Goal: Information Seeking & Learning: Understand process/instructions

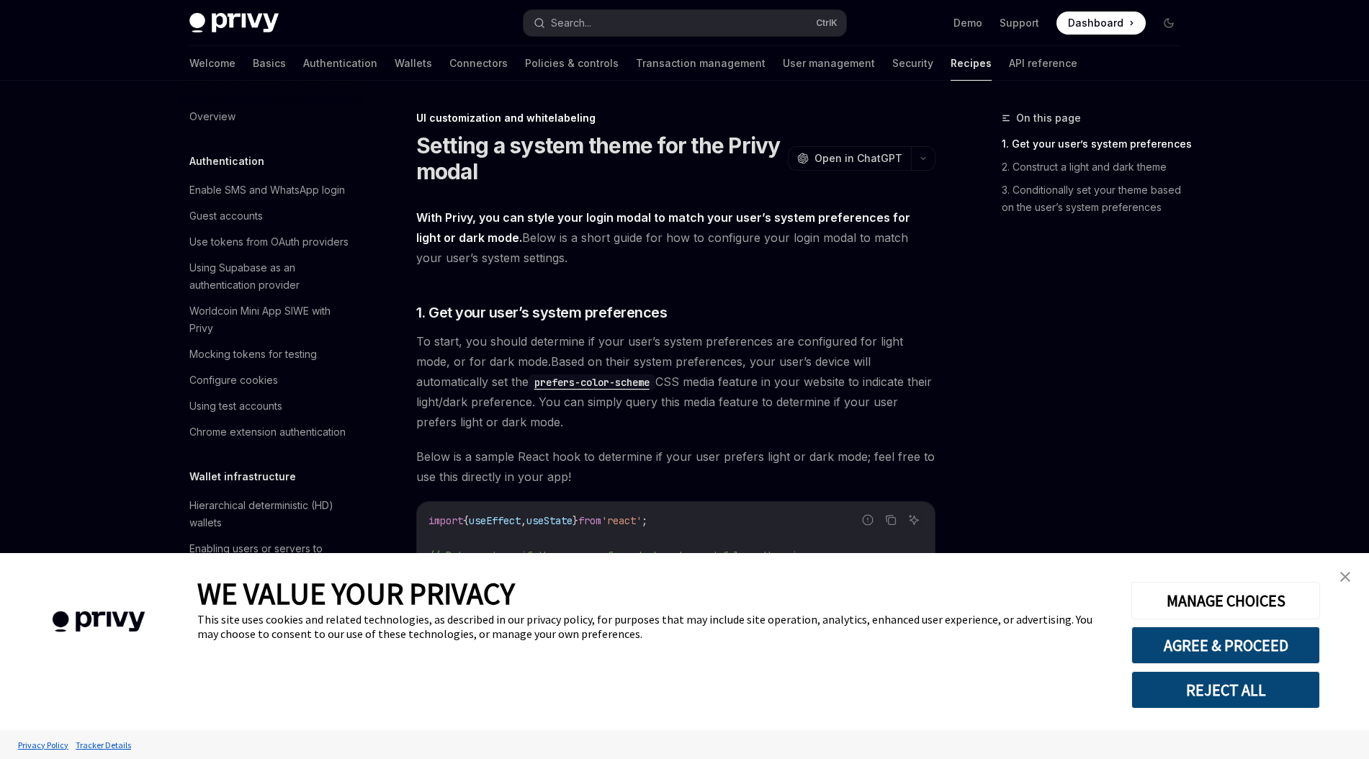
scroll to position [259, 0]
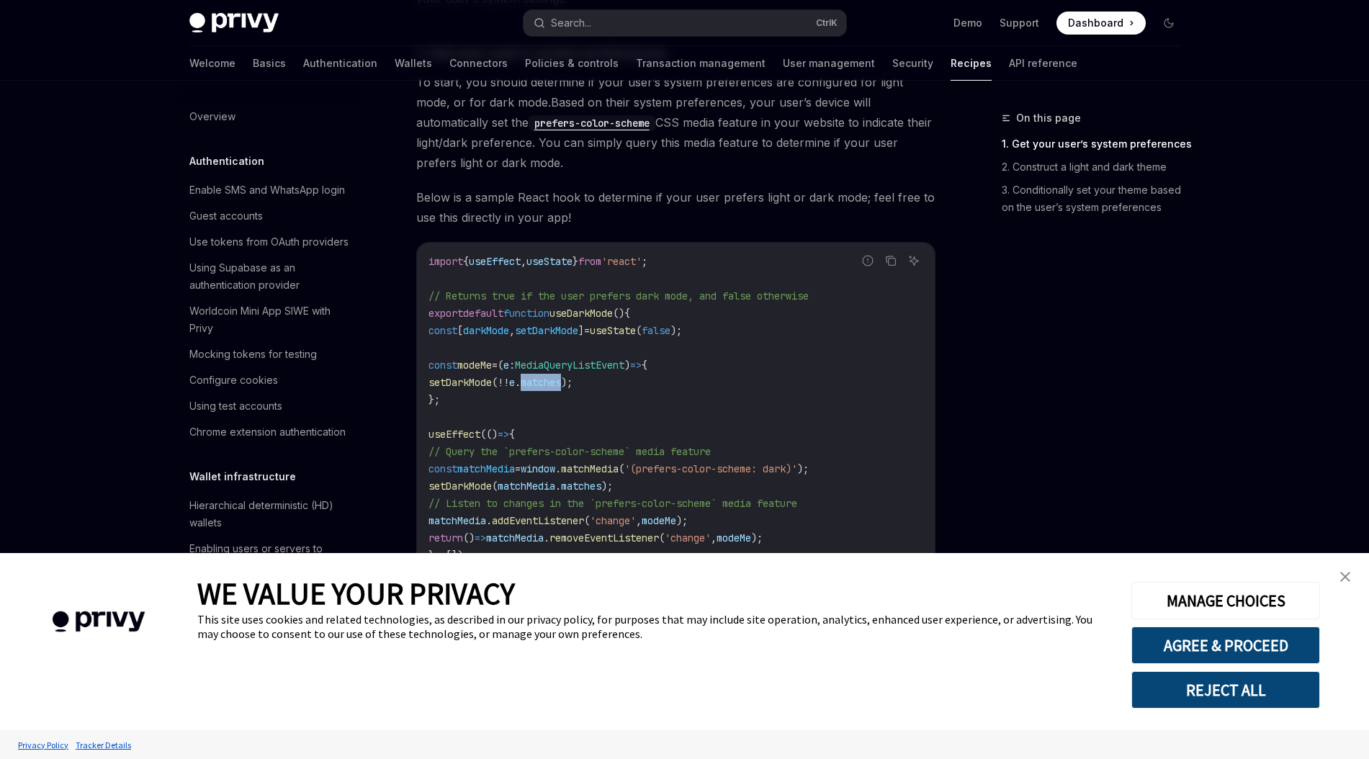
click at [556, 381] on span "matches" at bounding box center [541, 382] width 40 height 13
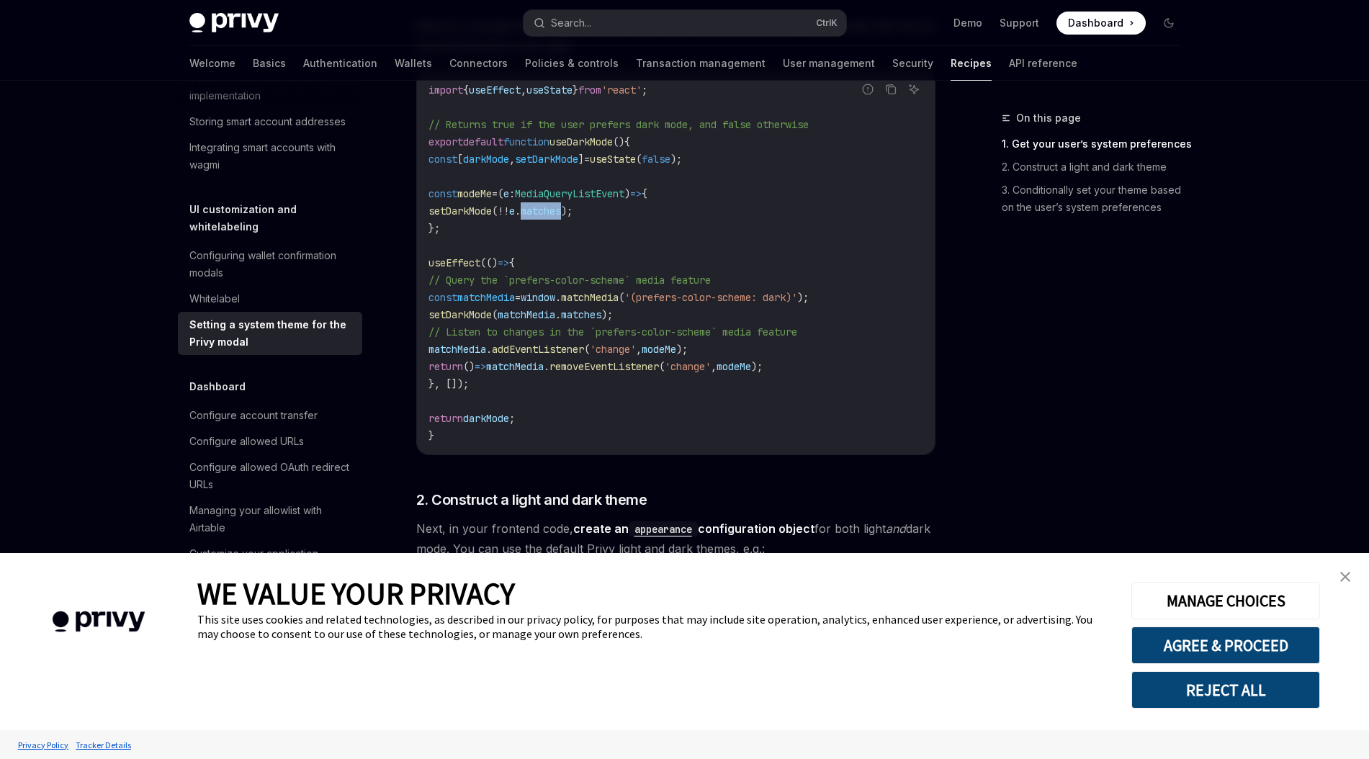
scroll to position [432, 0]
click at [1352, 581] on link "close banner" at bounding box center [1345, 577] width 29 height 29
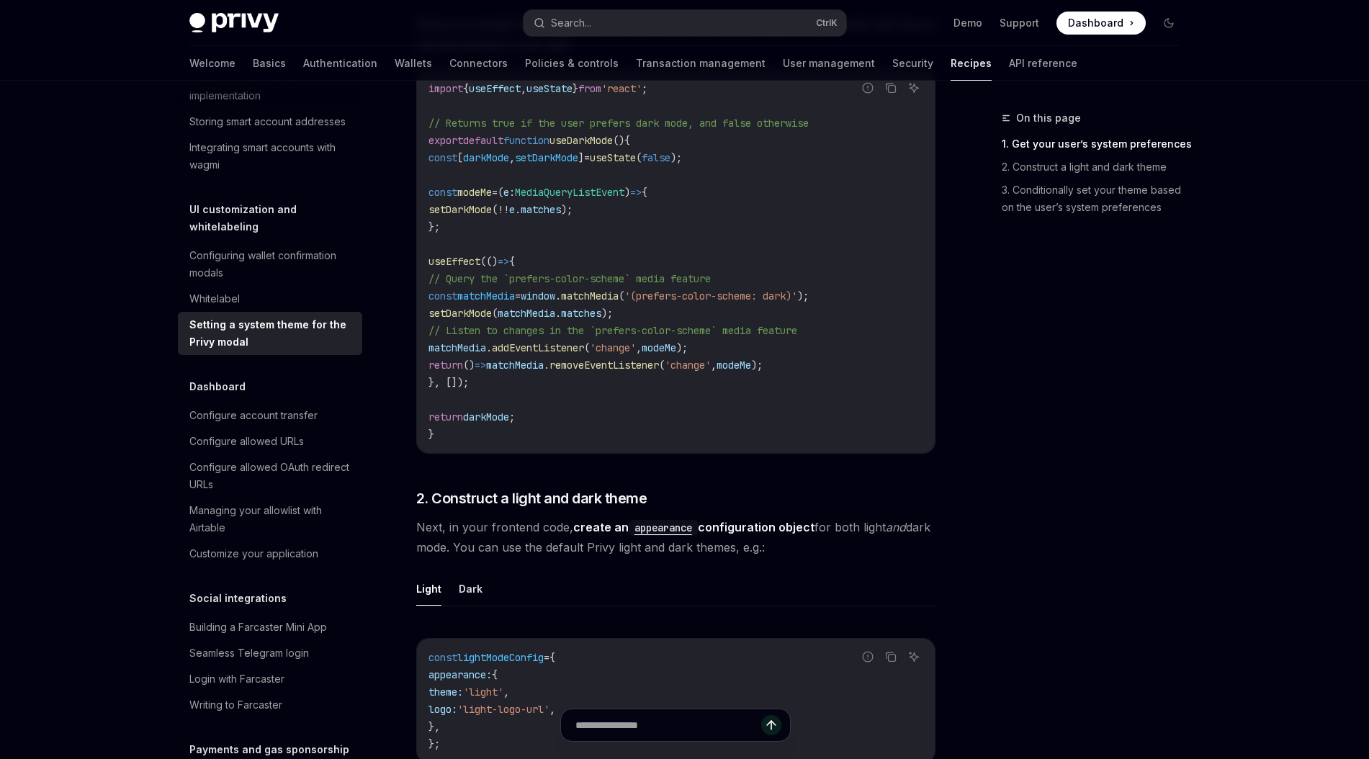
click at [544, 360] on span "matchMedia" at bounding box center [515, 365] width 58 height 13
drag, startPoint x: 577, startPoint y: 360, endPoint x: 676, endPoint y: 359, distance: 99.4
click at [676, 359] on span "return () => matchMedia . removeEventListener ( 'change' , modeMe );" at bounding box center [596, 365] width 334 height 13
click at [492, 313] on span "setDarkMode" at bounding box center [460, 313] width 63 height 13
click at [483, 344] on span "matchMedia" at bounding box center [458, 347] width 58 height 13
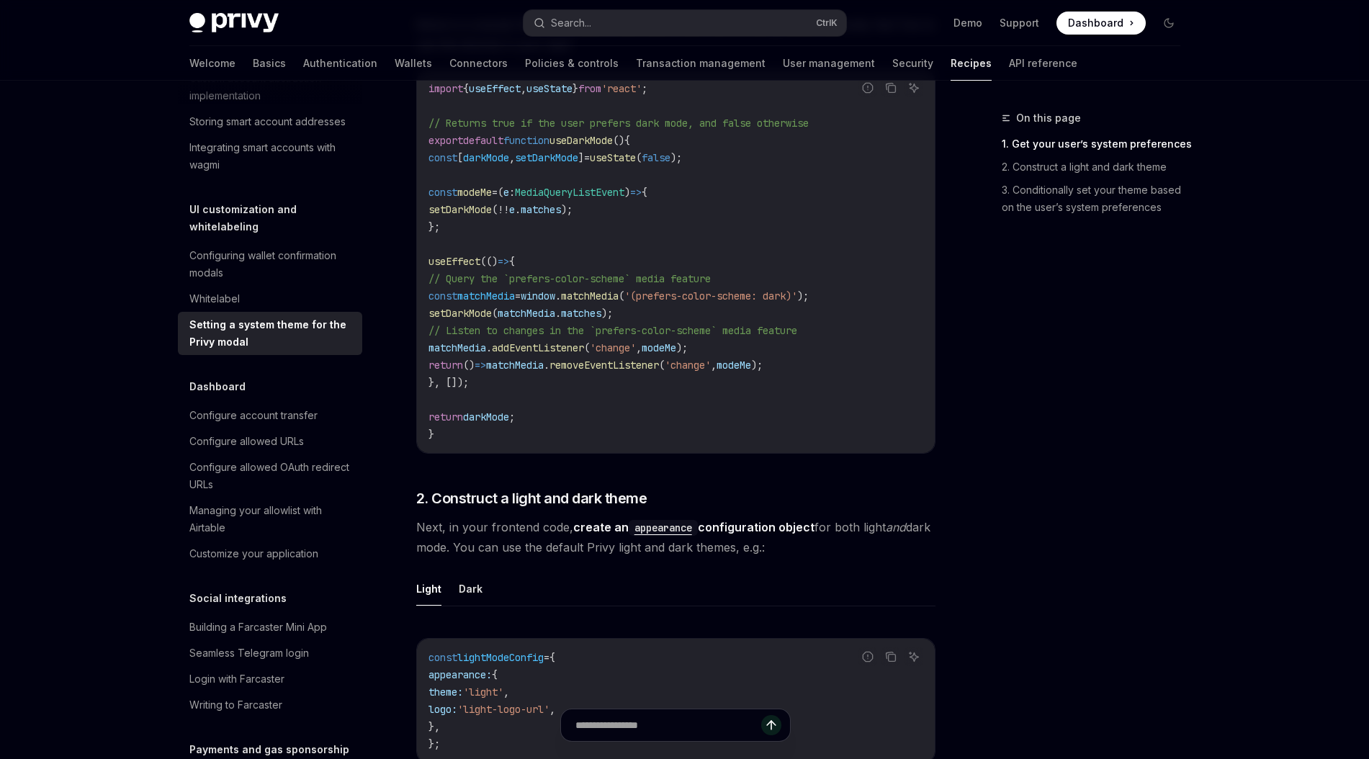
click at [483, 344] on span "matchMedia" at bounding box center [458, 347] width 58 height 13
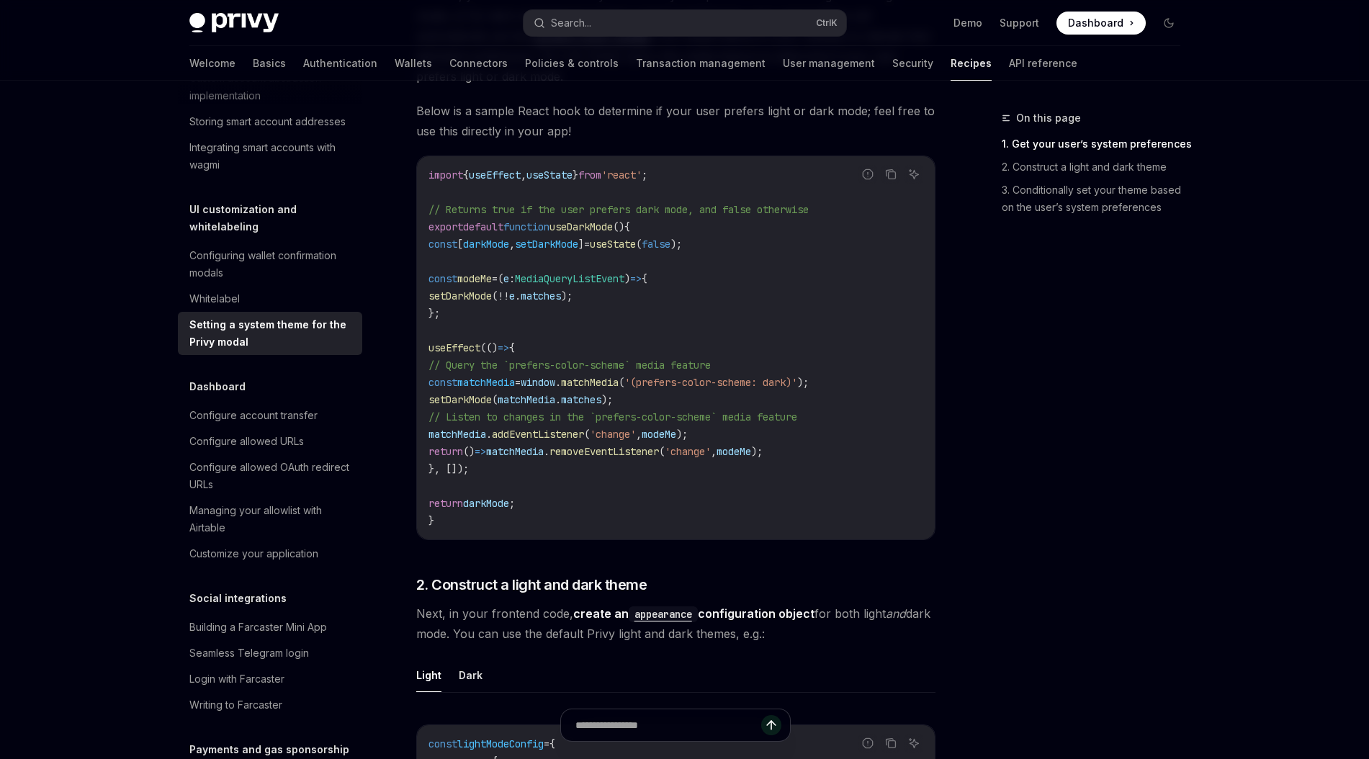
click at [589, 227] on span "useDarkMode" at bounding box center [581, 226] width 63 height 13
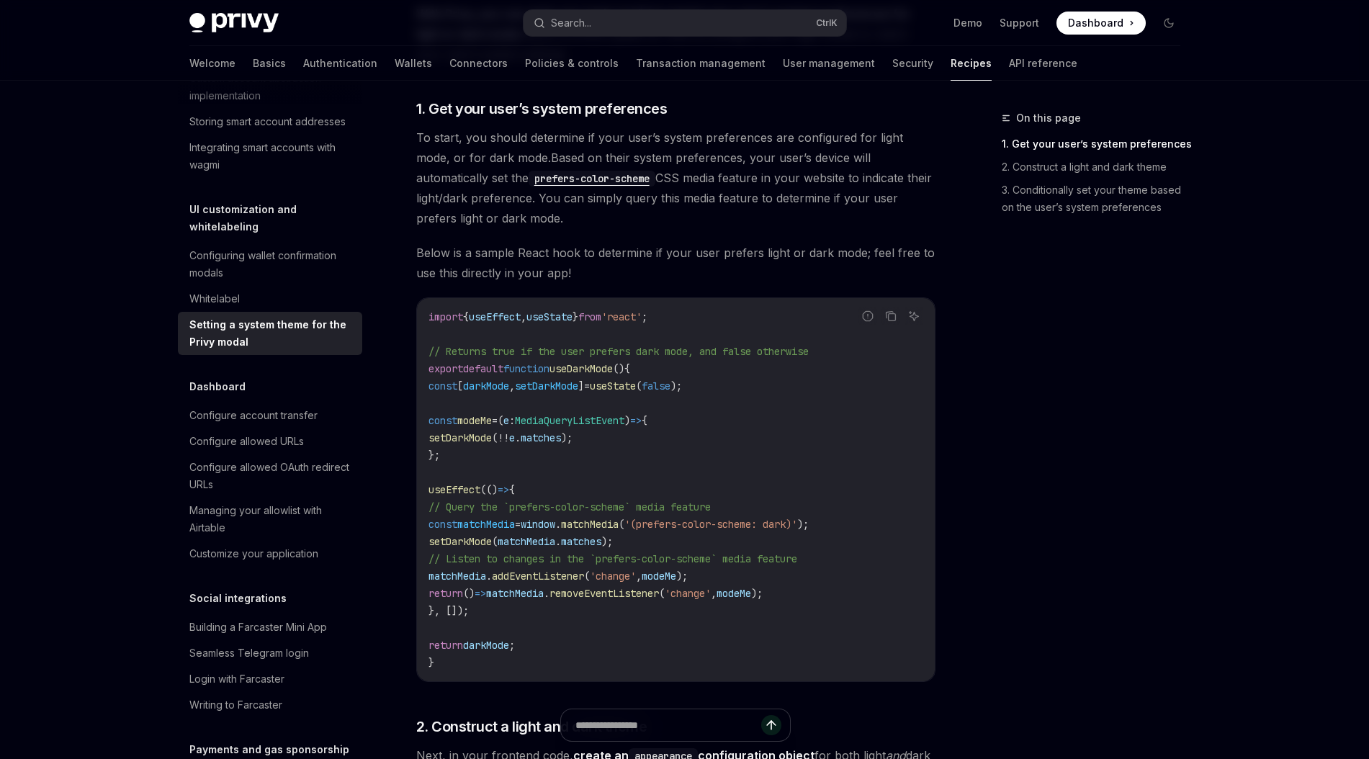
scroll to position [173, 0]
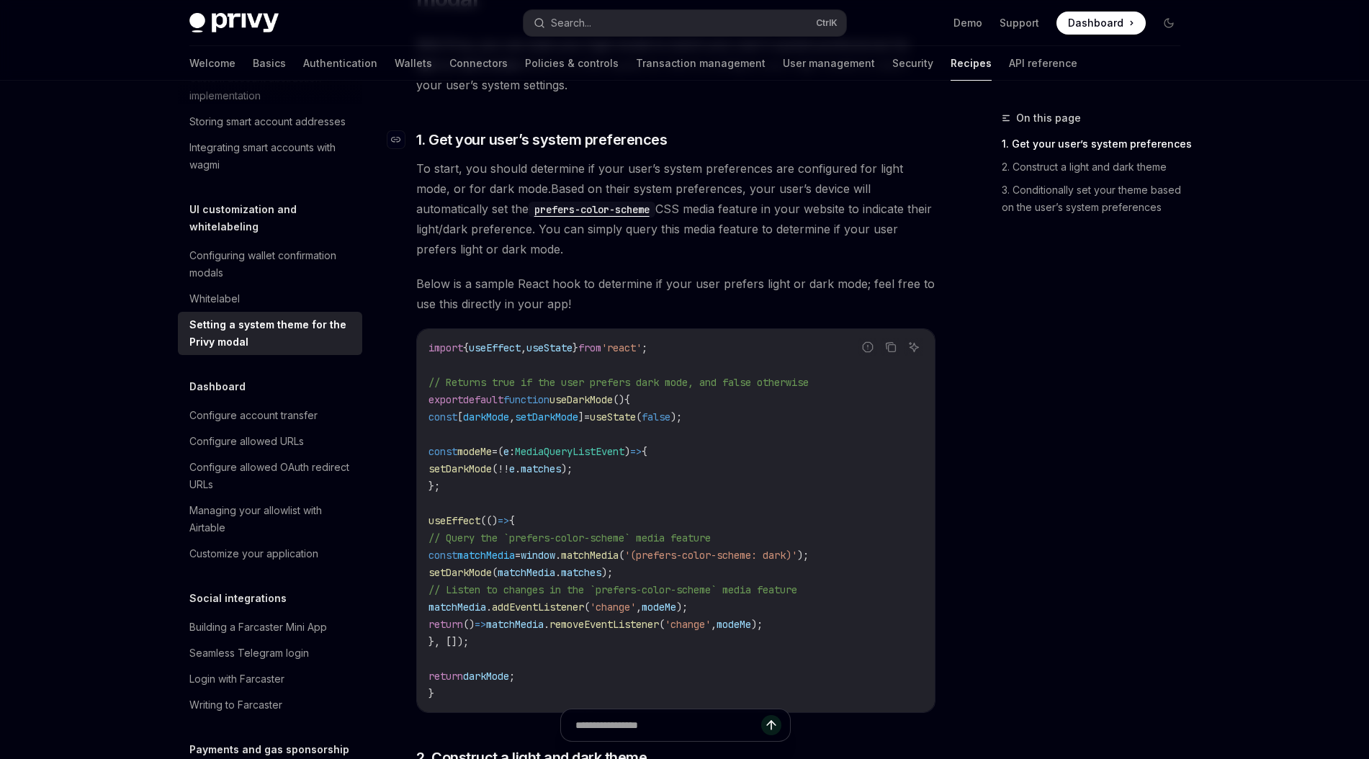
click at [447, 142] on span "1. Get your user’s system preferences" at bounding box center [541, 140] width 251 height 20
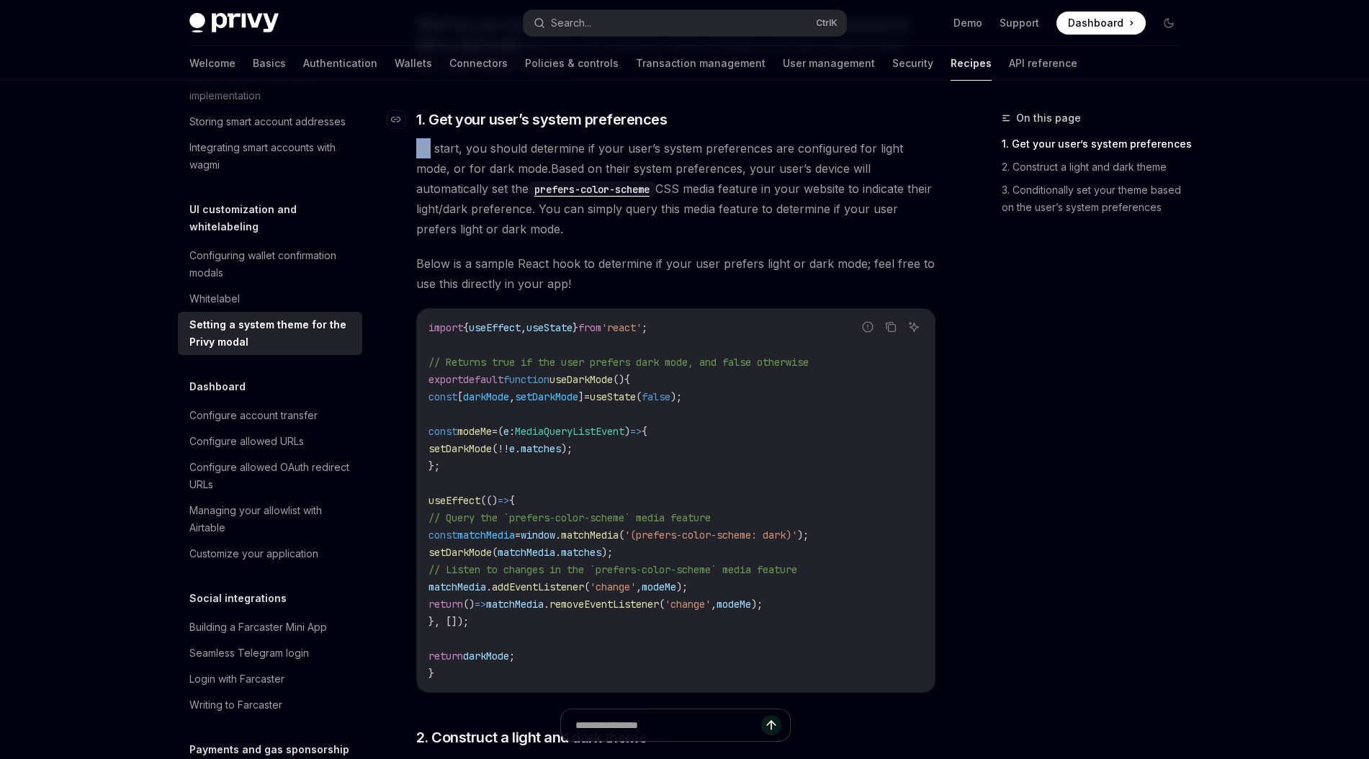
click at [565, 118] on span "1. Get your user’s system preferences" at bounding box center [541, 119] width 251 height 20
click at [497, 390] on span "darkMode" at bounding box center [486, 396] width 46 height 13
click at [572, 430] on span "MediaQueryListEvent" at bounding box center [569, 431] width 109 height 13
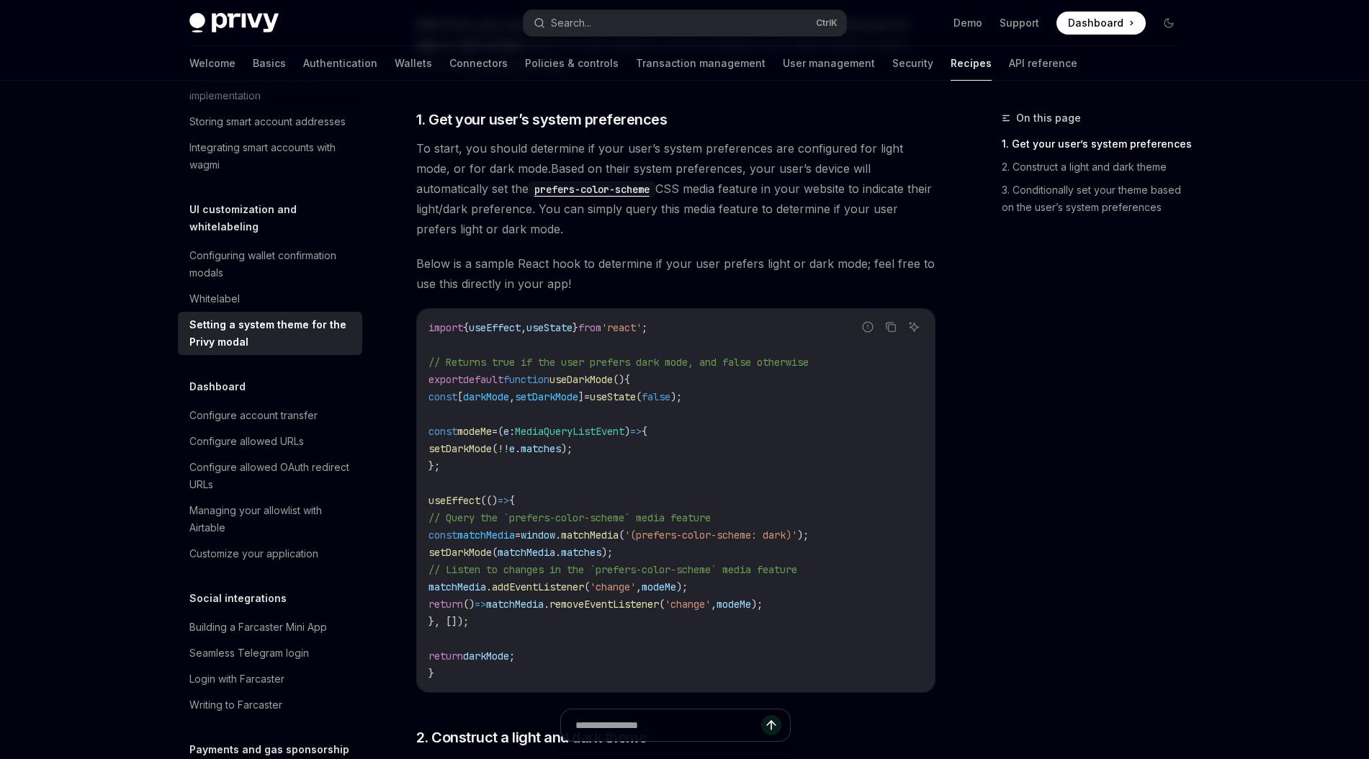
click at [572, 430] on span "MediaQueryListEvent" at bounding box center [569, 431] width 109 height 13
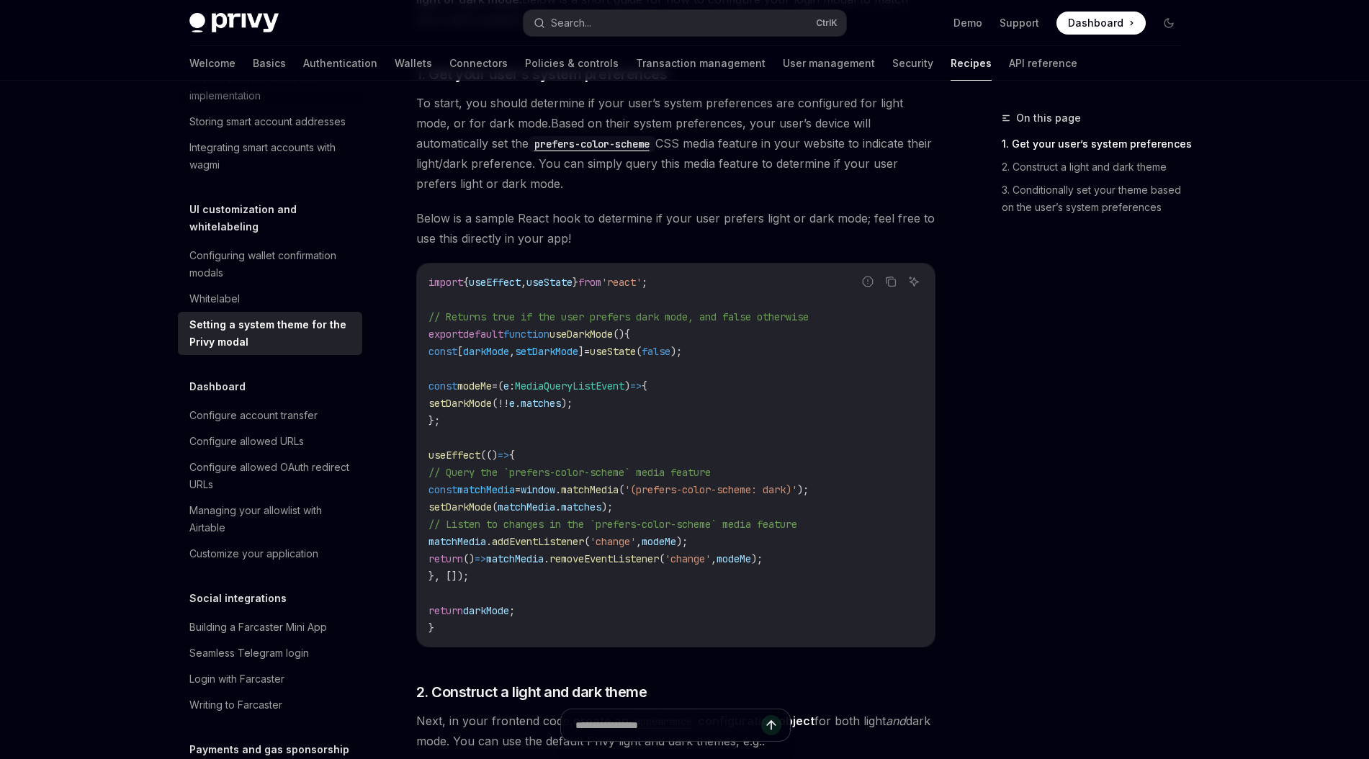
scroll to position [279, 0]
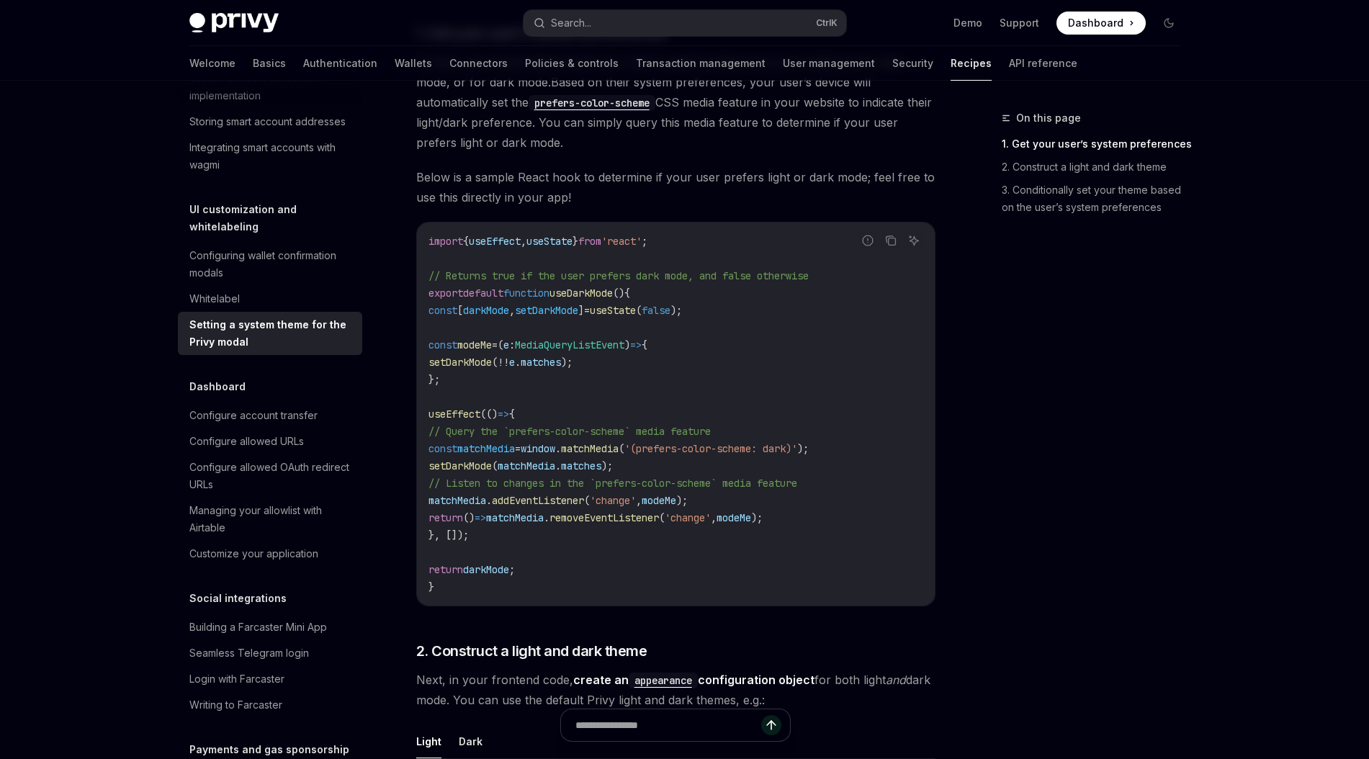
click at [716, 448] on span "'(prefers-color-scheme: dark)'" at bounding box center [711, 448] width 173 height 13
drag, startPoint x: 716, startPoint y: 448, endPoint x: 783, endPoint y: 440, distance: 67.5
click at [783, 440] on code "import { useEffect , useState } from 'react' ; // Returns true if the user pref…" at bounding box center [676, 414] width 495 height 363
click at [619, 449] on span "matchMedia" at bounding box center [590, 448] width 58 height 13
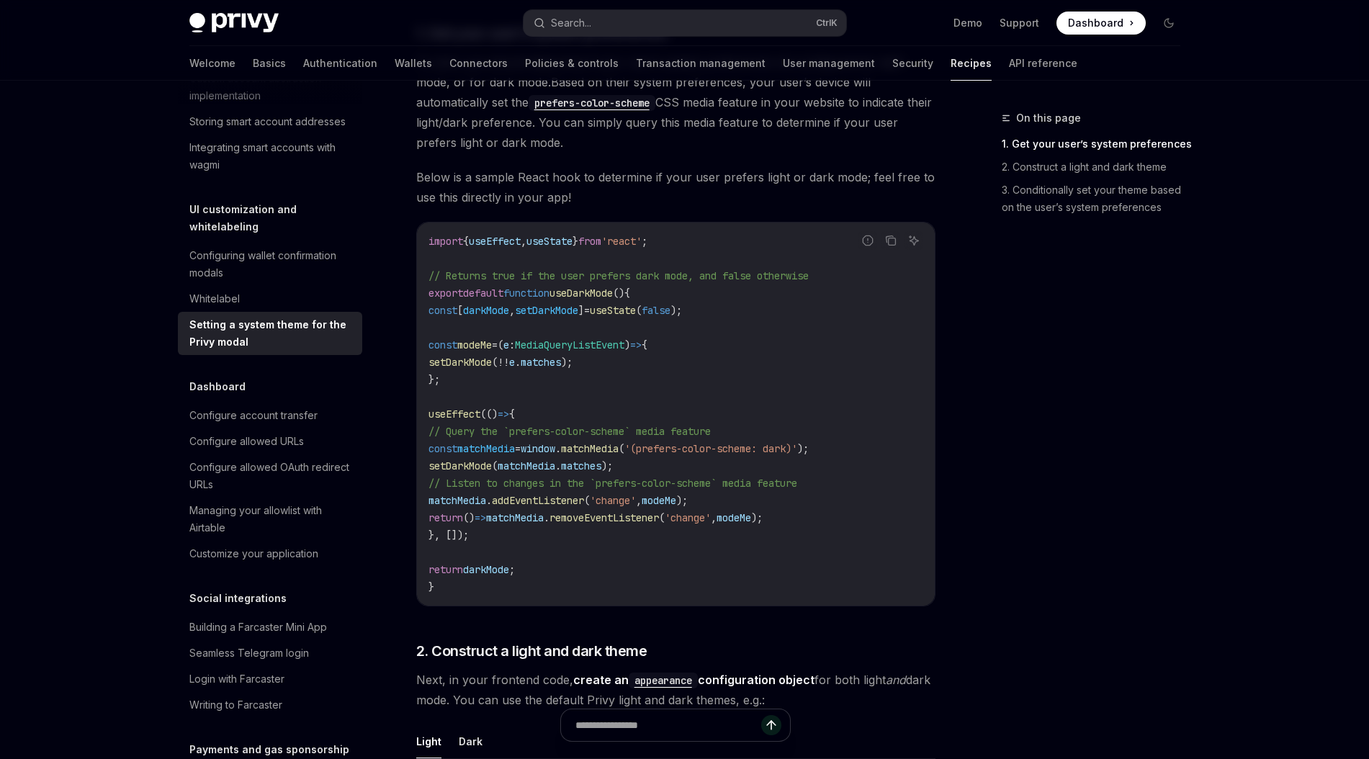
click at [701, 450] on span "'(prefers-color-scheme: dark)'" at bounding box center [711, 448] width 173 height 13
drag, startPoint x: 701, startPoint y: 450, endPoint x: 785, endPoint y: 452, distance: 84.3
click at [785, 452] on span "'(prefers-color-scheme: dark)'" at bounding box center [711, 448] width 173 height 13
click at [491, 433] on span "// Query the `prefers-color-scheme` media feature" at bounding box center [570, 431] width 282 height 13
drag, startPoint x: 491, startPoint y: 433, endPoint x: 730, endPoint y: 427, distance: 239.9
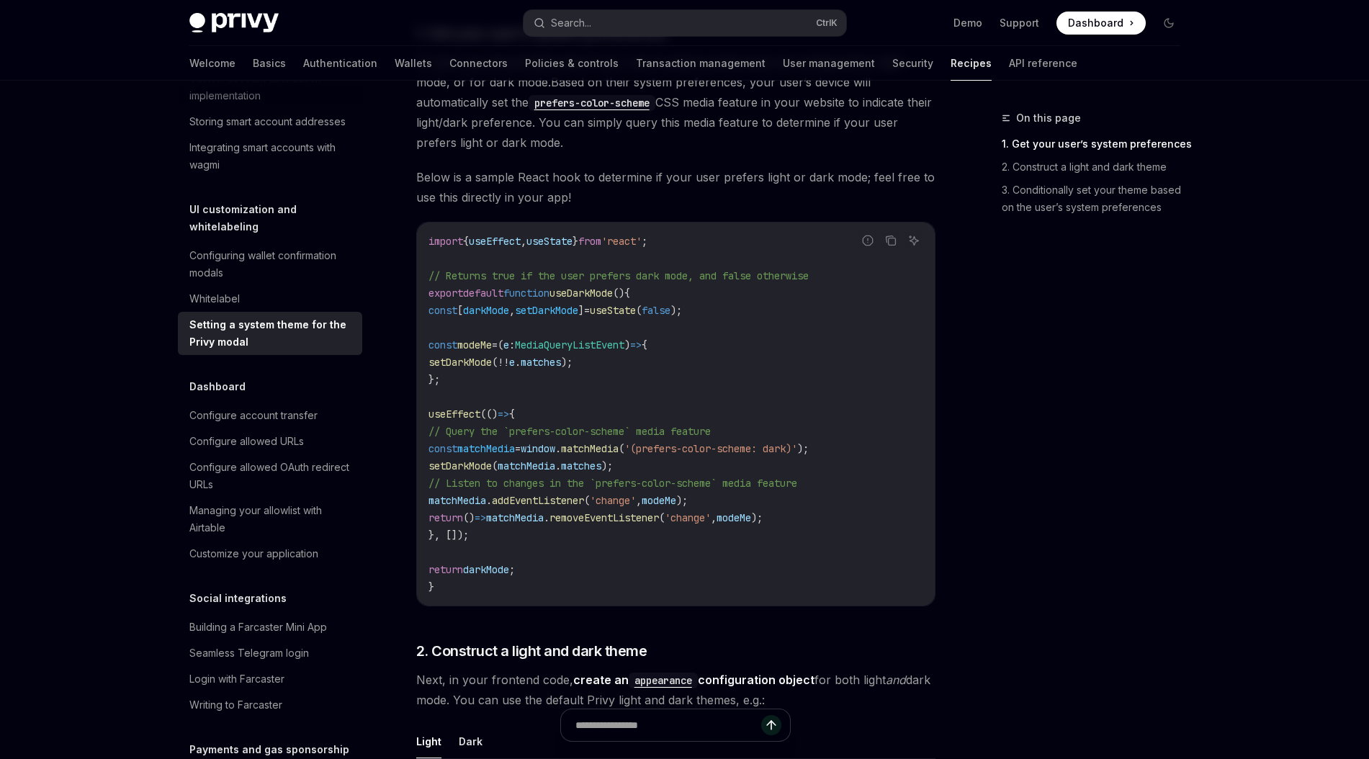
click at [711, 427] on span "// Query the `prefers-color-scheme` media feature" at bounding box center [570, 431] width 282 height 13
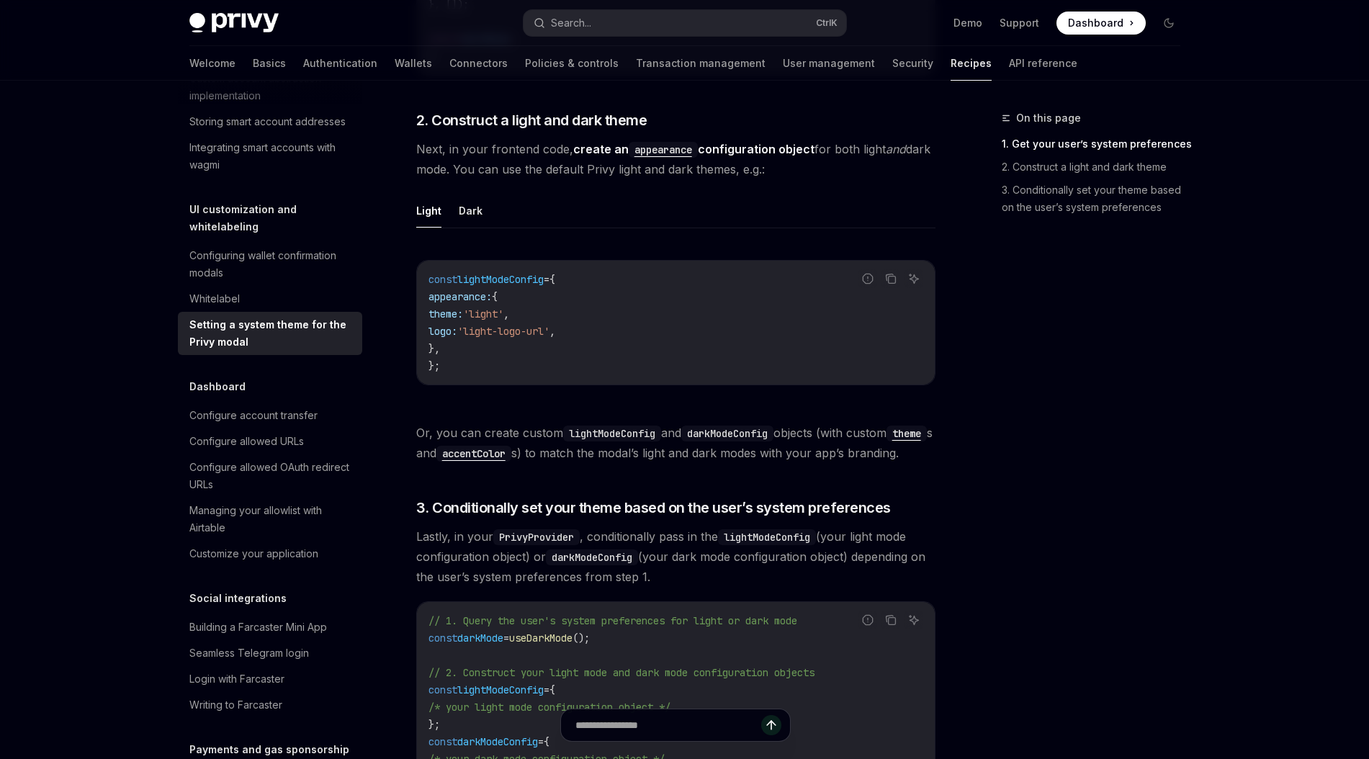
scroll to position [771, 0]
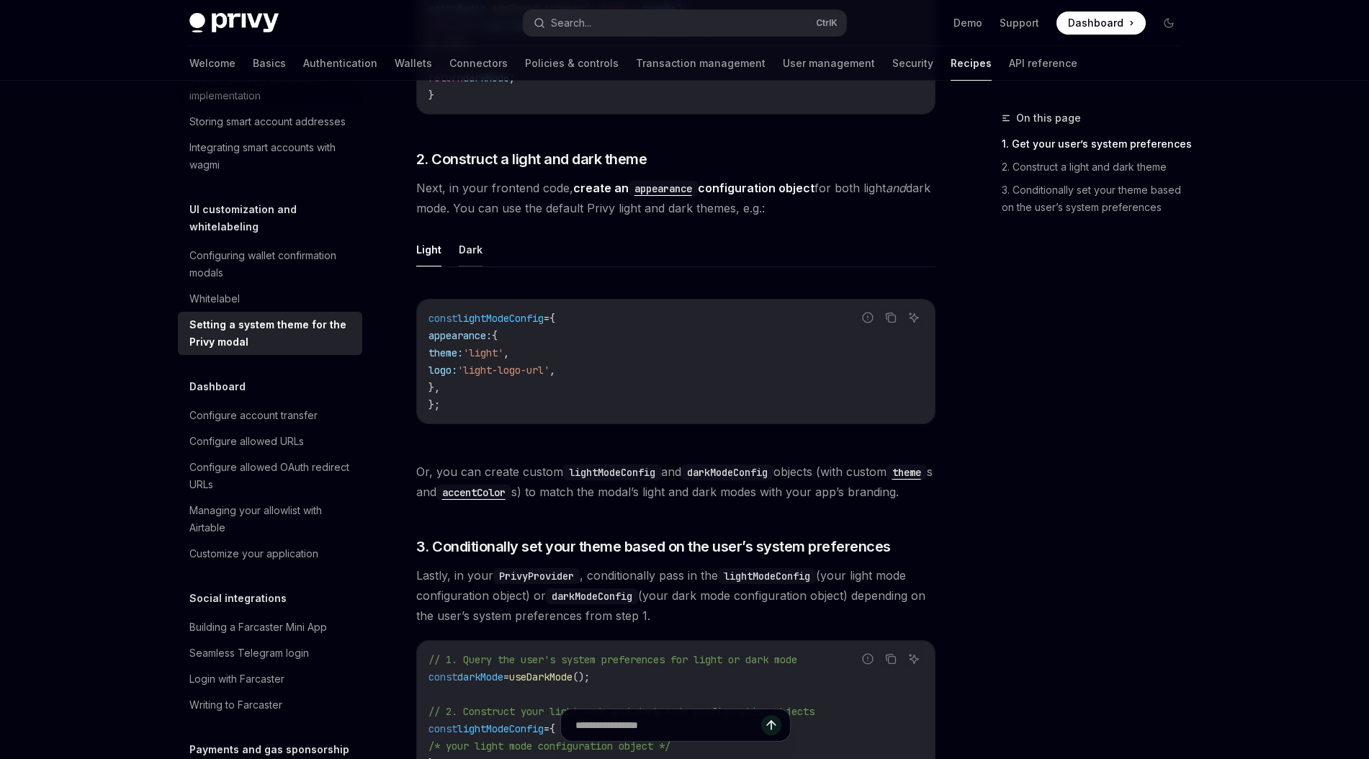
click at [462, 249] on button "Dark" at bounding box center [471, 250] width 24 height 34
click at [428, 248] on button "Light" at bounding box center [428, 250] width 25 height 34
click at [464, 249] on button "Dark" at bounding box center [471, 250] width 24 height 34
click at [429, 250] on button "Light" at bounding box center [428, 250] width 25 height 34
click at [470, 250] on button "Dark" at bounding box center [471, 250] width 24 height 34
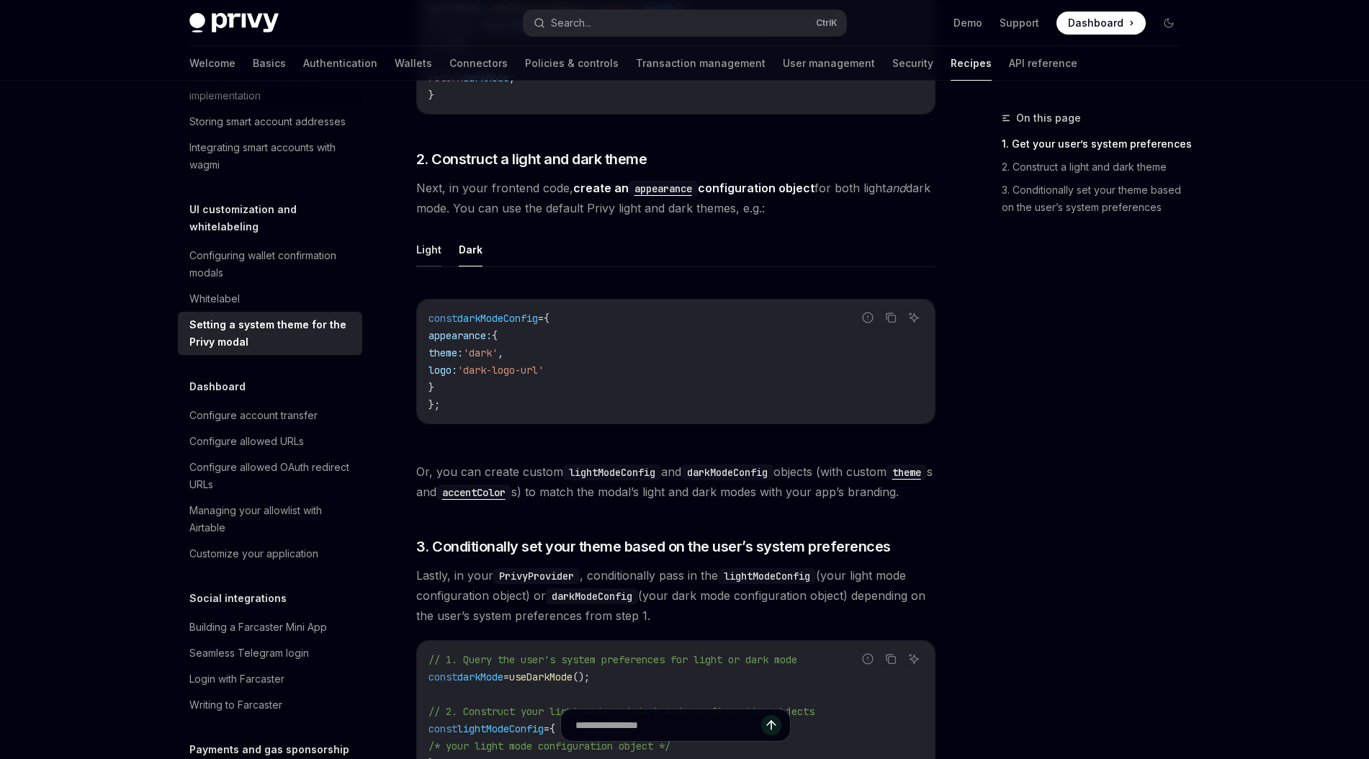
click at [429, 249] on button "Light" at bounding box center [428, 250] width 25 height 34
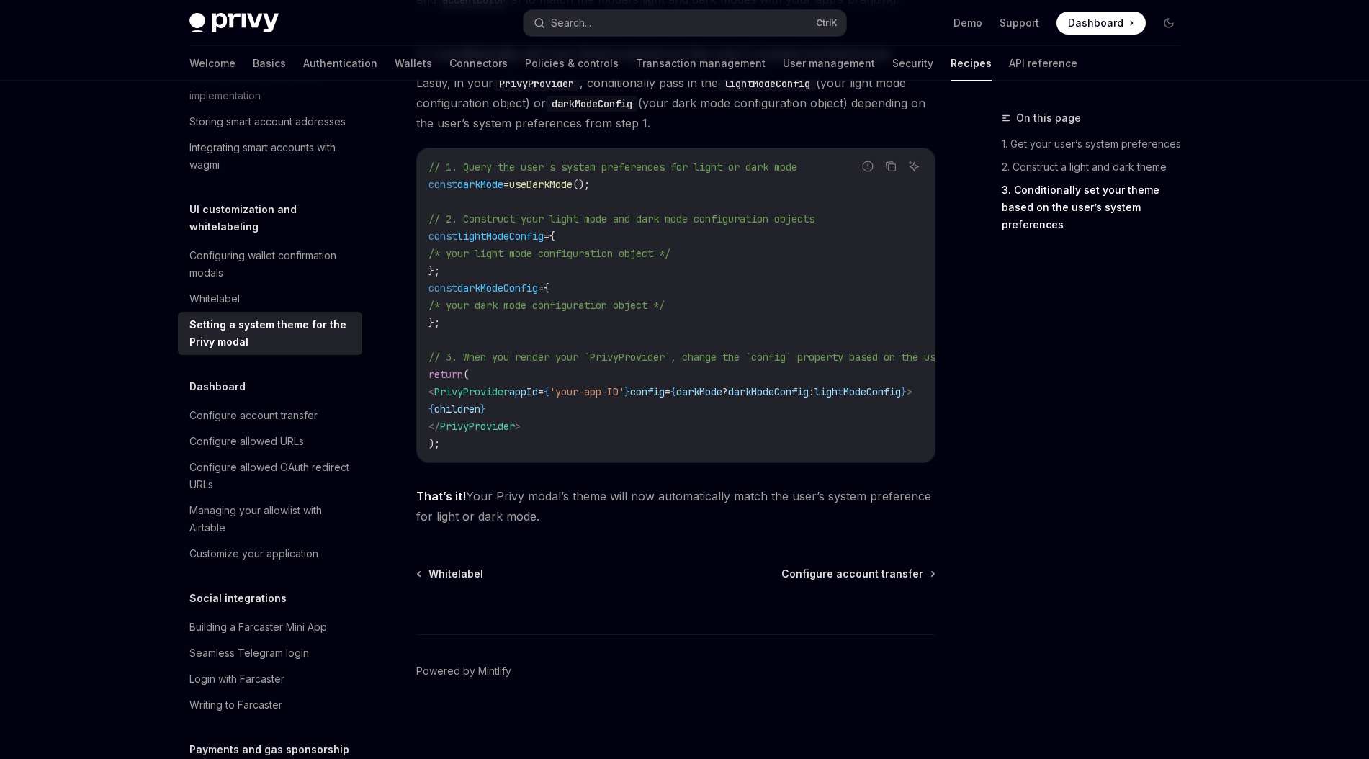
click at [665, 388] on span "config" at bounding box center [647, 391] width 35 height 13
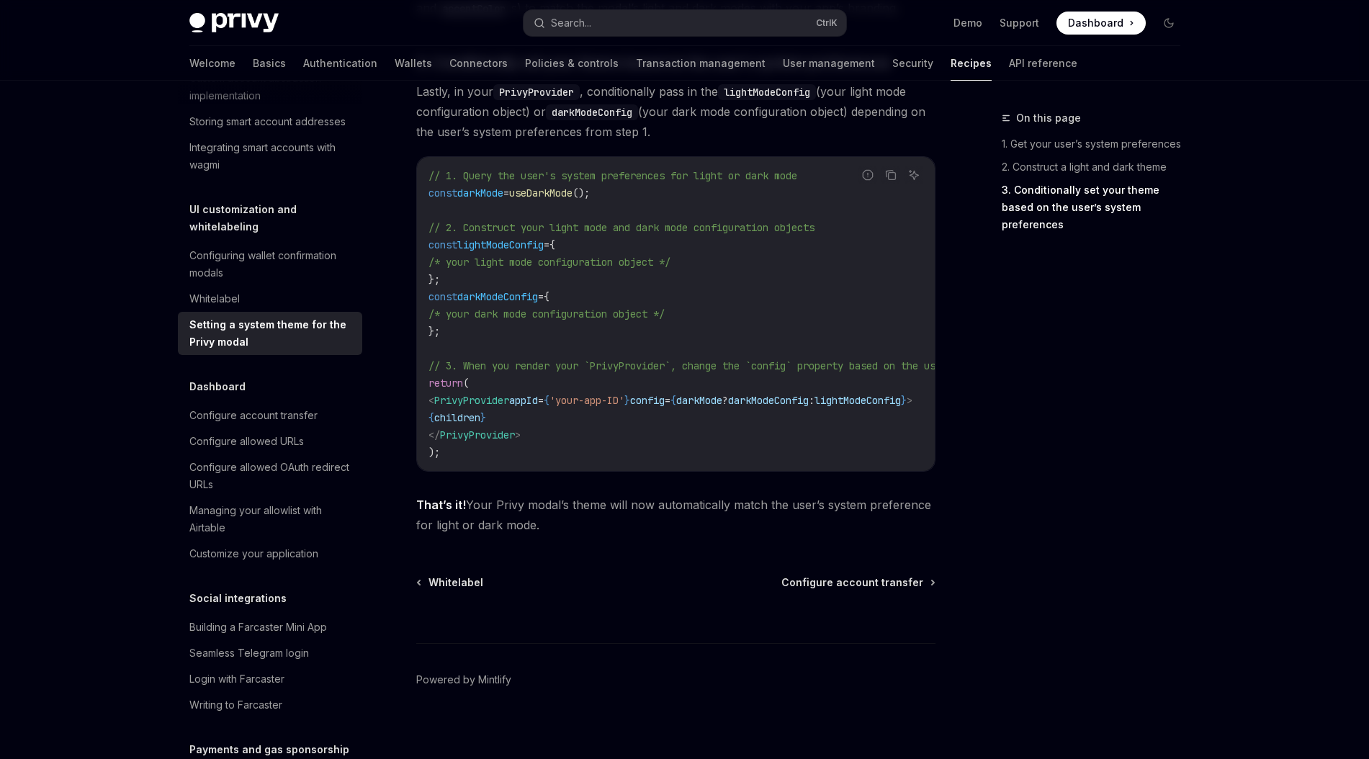
scroll to position [944, 0]
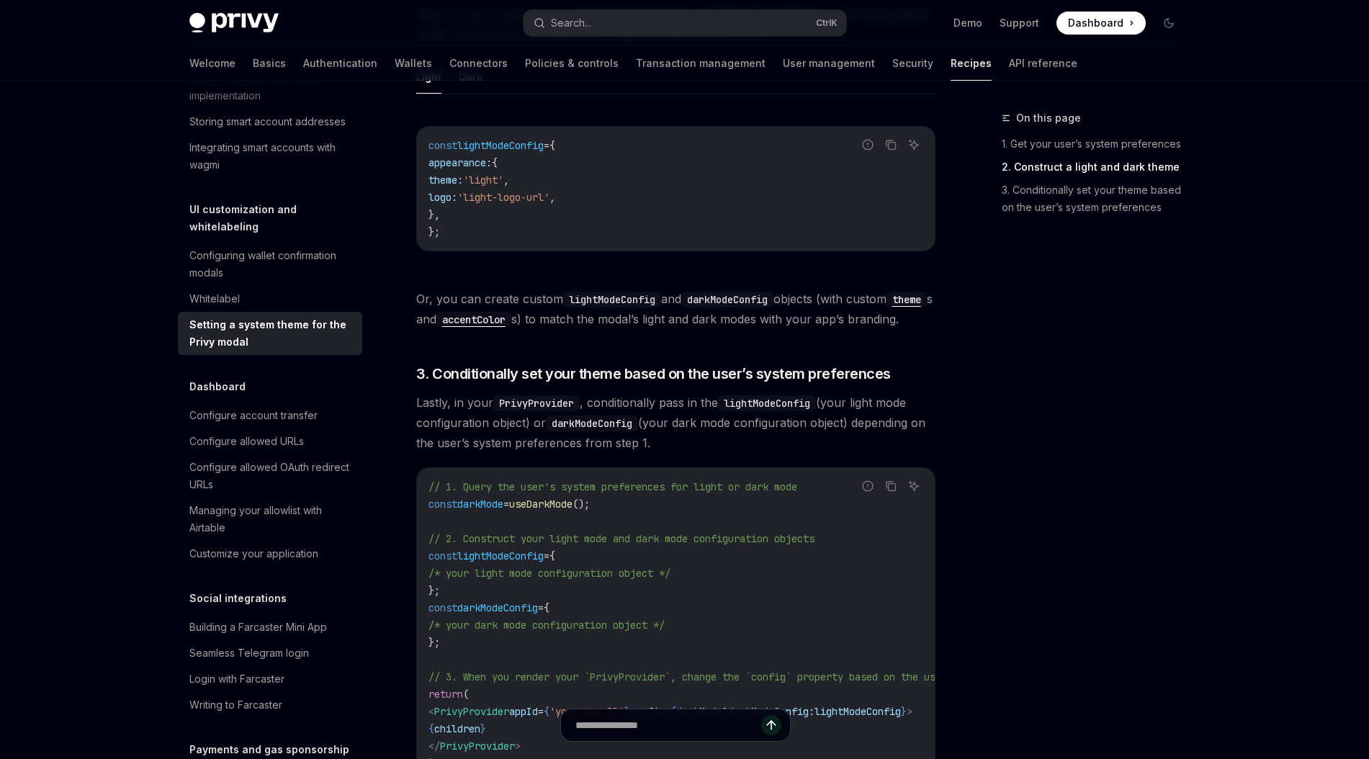
click at [504, 184] on span "'light'" at bounding box center [483, 180] width 40 height 13
click at [511, 199] on span "'light-logo-url'" at bounding box center [503, 197] width 92 height 13
drag, startPoint x: 511, startPoint y: 199, endPoint x: 572, endPoint y: 200, distance: 61.2
click at [550, 200] on span "'light-logo-url'" at bounding box center [503, 197] width 92 height 13
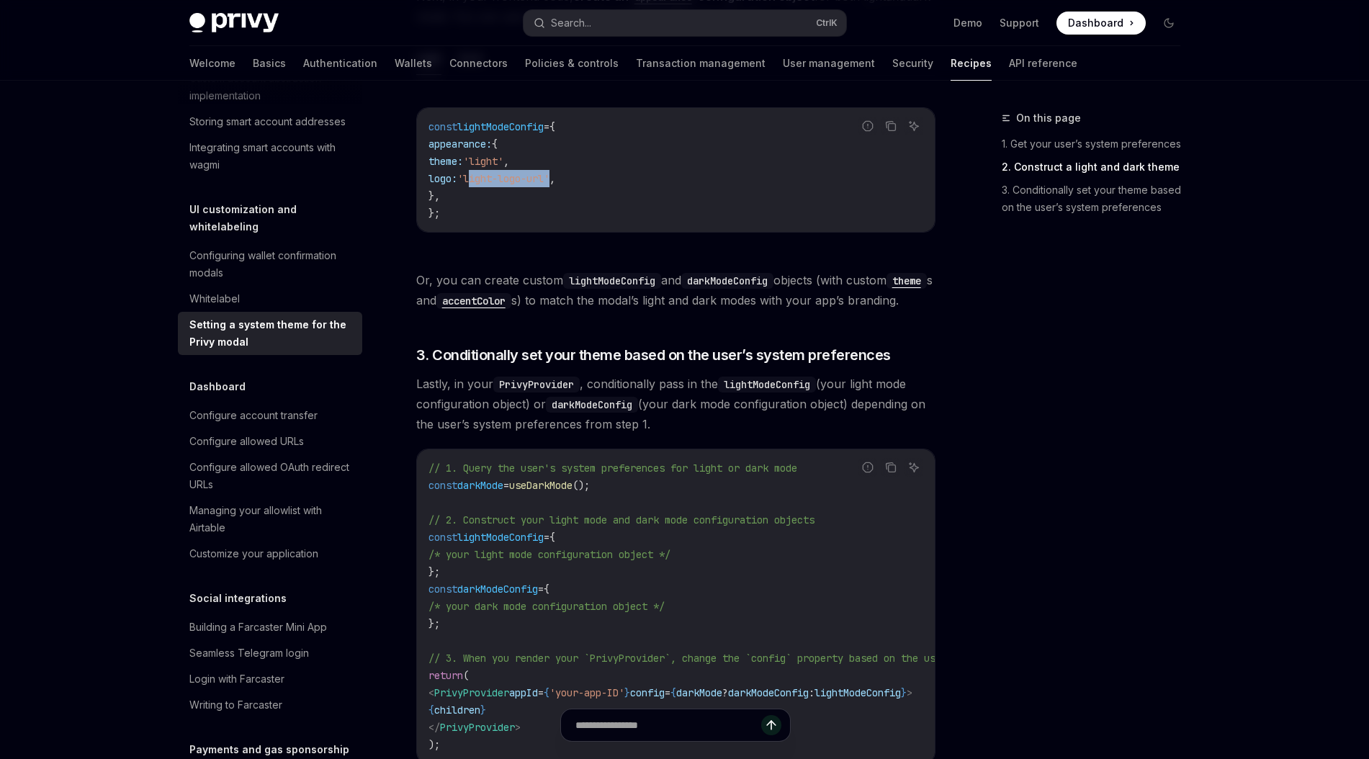
scroll to position [858, 0]
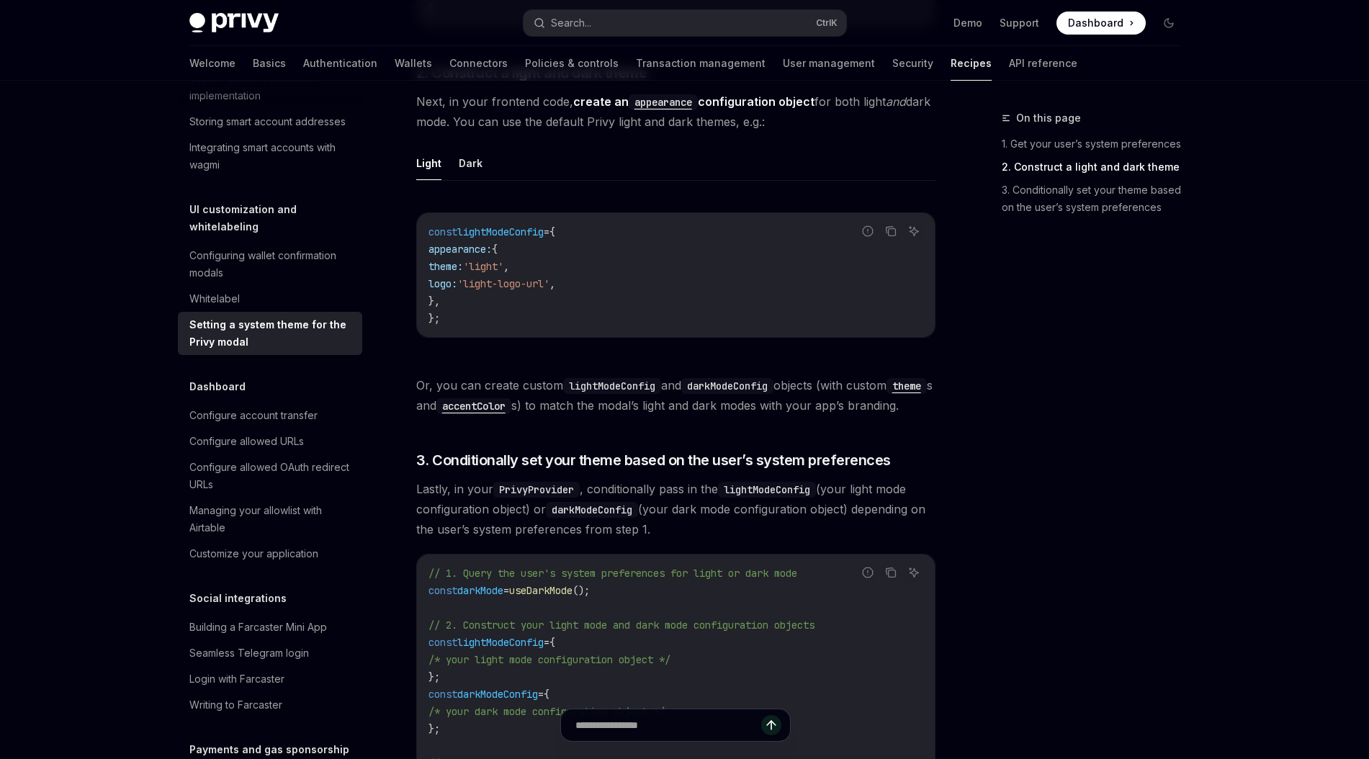
click at [463, 269] on span "theme:" at bounding box center [446, 266] width 35 height 13
click at [494, 280] on span "'light-logo-url'" at bounding box center [503, 283] width 92 height 13
drag, startPoint x: 494, startPoint y: 280, endPoint x: 560, endPoint y: 285, distance: 65.7
click at [550, 285] on span "'light-logo-url'" at bounding box center [503, 283] width 92 height 13
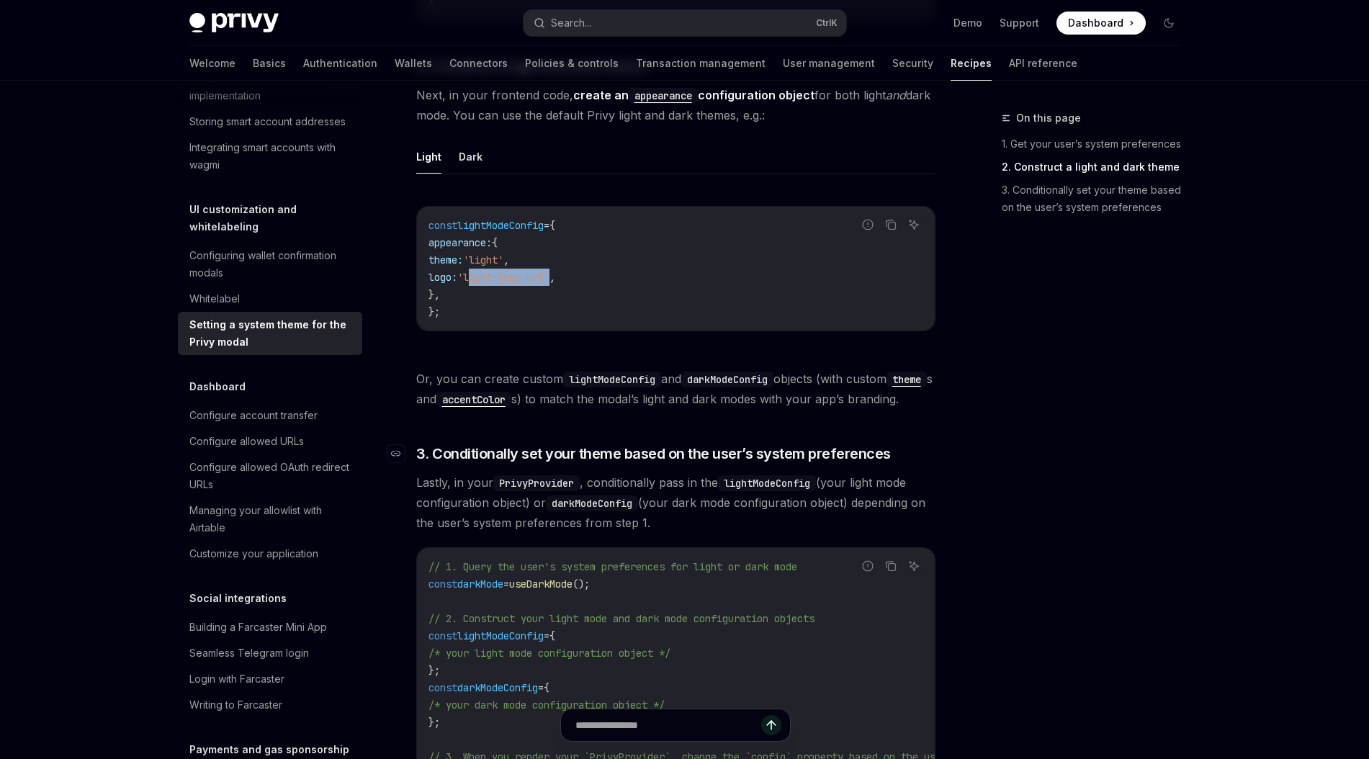
scroll to position [778, 0]
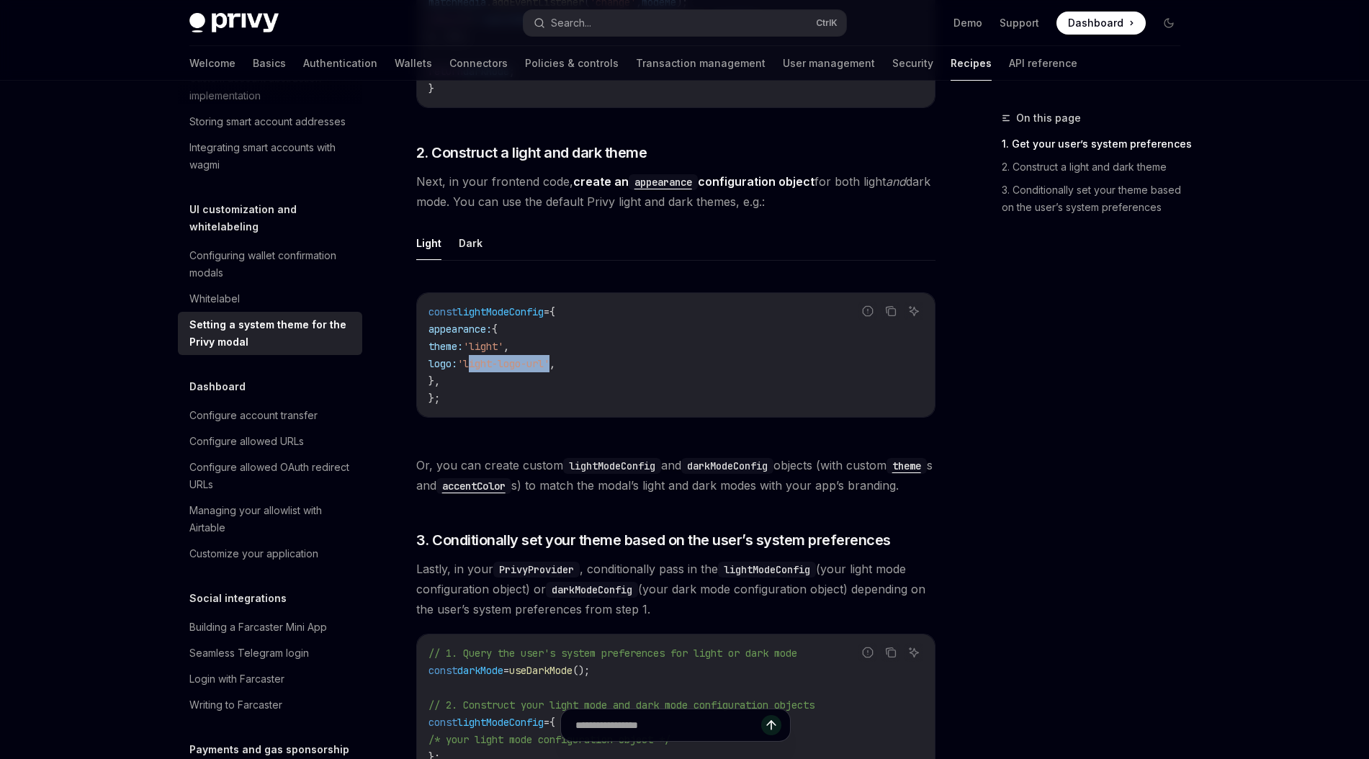
click at [652, 188] on code "appearance" at bounding box center [663, 182] width 69 height 16
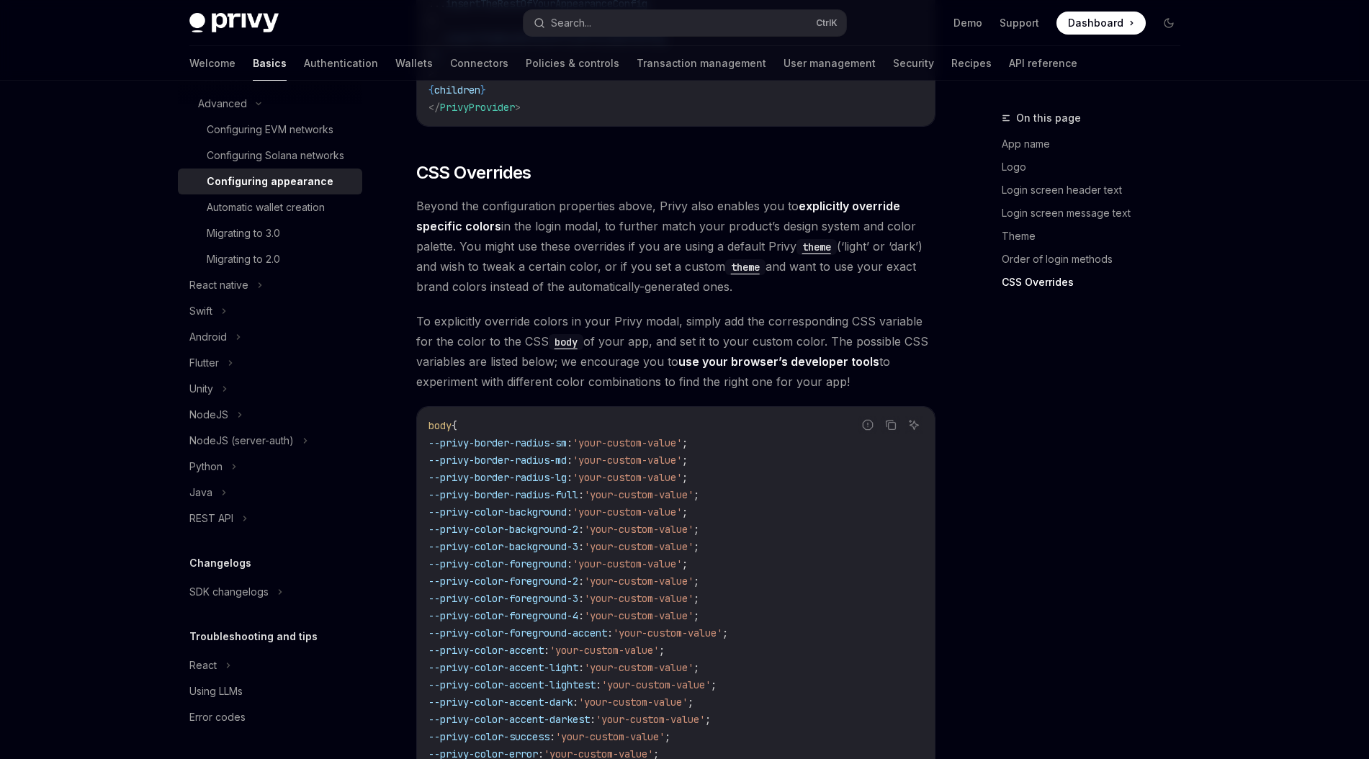
scroll to position [3458, 0]
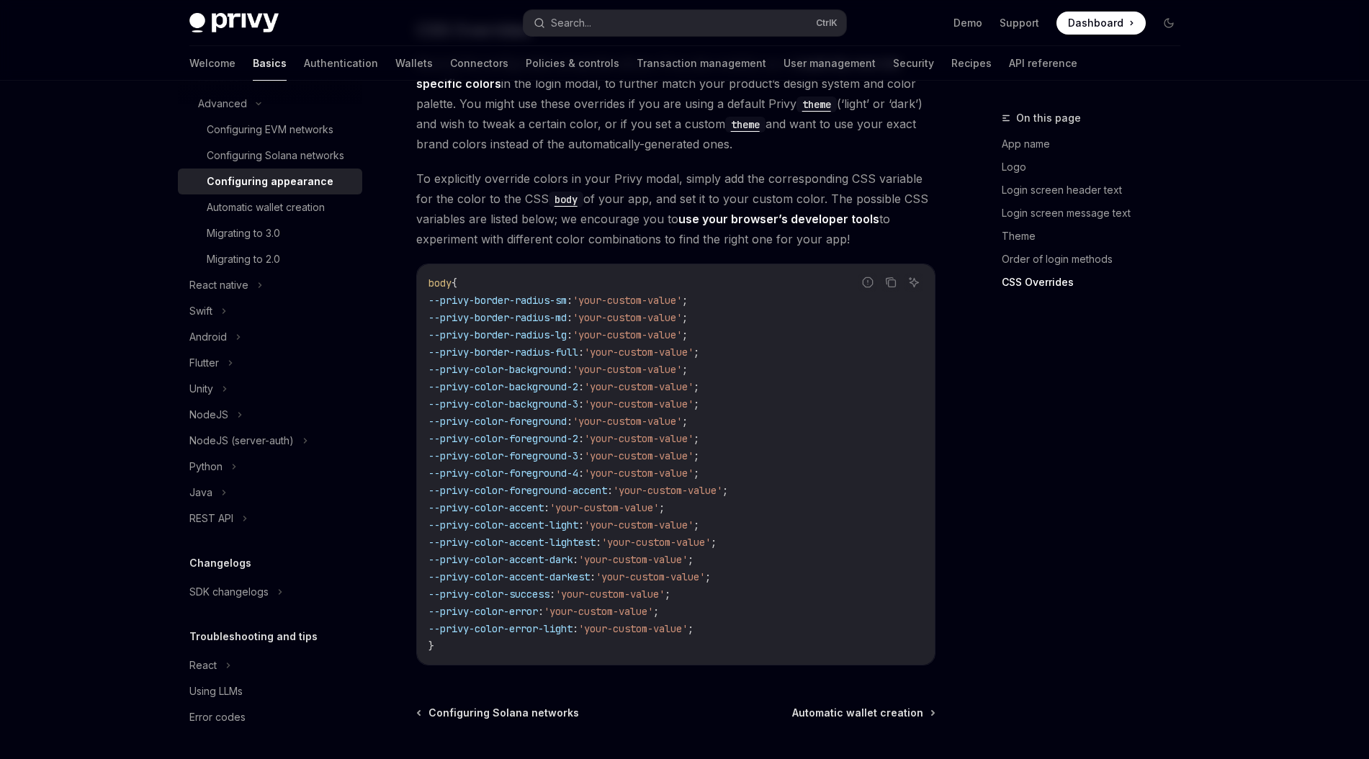
click at [614, 294] on span "'your-custom-value'" at bounding box center [627, 300] width 109 height 13
drag, startPoint x: 614, startPoint y: 259, endPoint x: 686, endPoint y: 260, distance: 72.0
click at [682, 294] on span "'your-custom-value'" at bounding box center [627, 300] width 109 height 13
click at [550, 311] on span "--privy-border-radius-md" at bounding box center [498, 317] width 138 height 13
click at [529, 363] on span "--privy-color-background" at bounding box center [498, 369] width 138 height 13
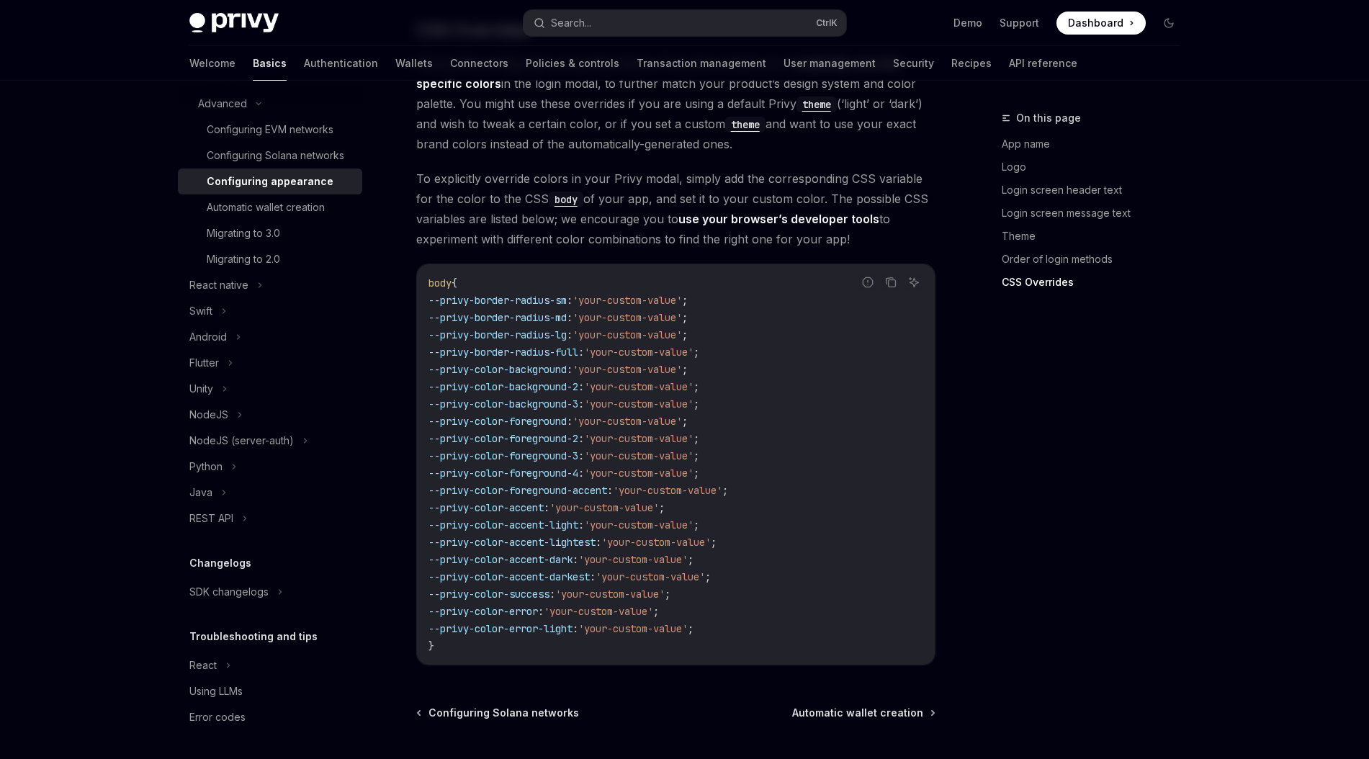
click at [622, 363] on span "'your-custom-value'" at bounding box center [627, 369] width 109 height 13
drag, startPoint x: 622, startPoint y: 329, endPoint x: 689, endPoint y: 331, distance: 67.7
click at [682, 363] on span "'your-custom-value'" at bounding box center [627, 369] width 109 height 13
click at [460, 363] on span "--privy-color-background" at bounding box center [498, 369] width 138 height 13
drag, startPoint x: 460, startPoint y: 328, endPoint x: 558, endPoint y: 332, distance: 97.3
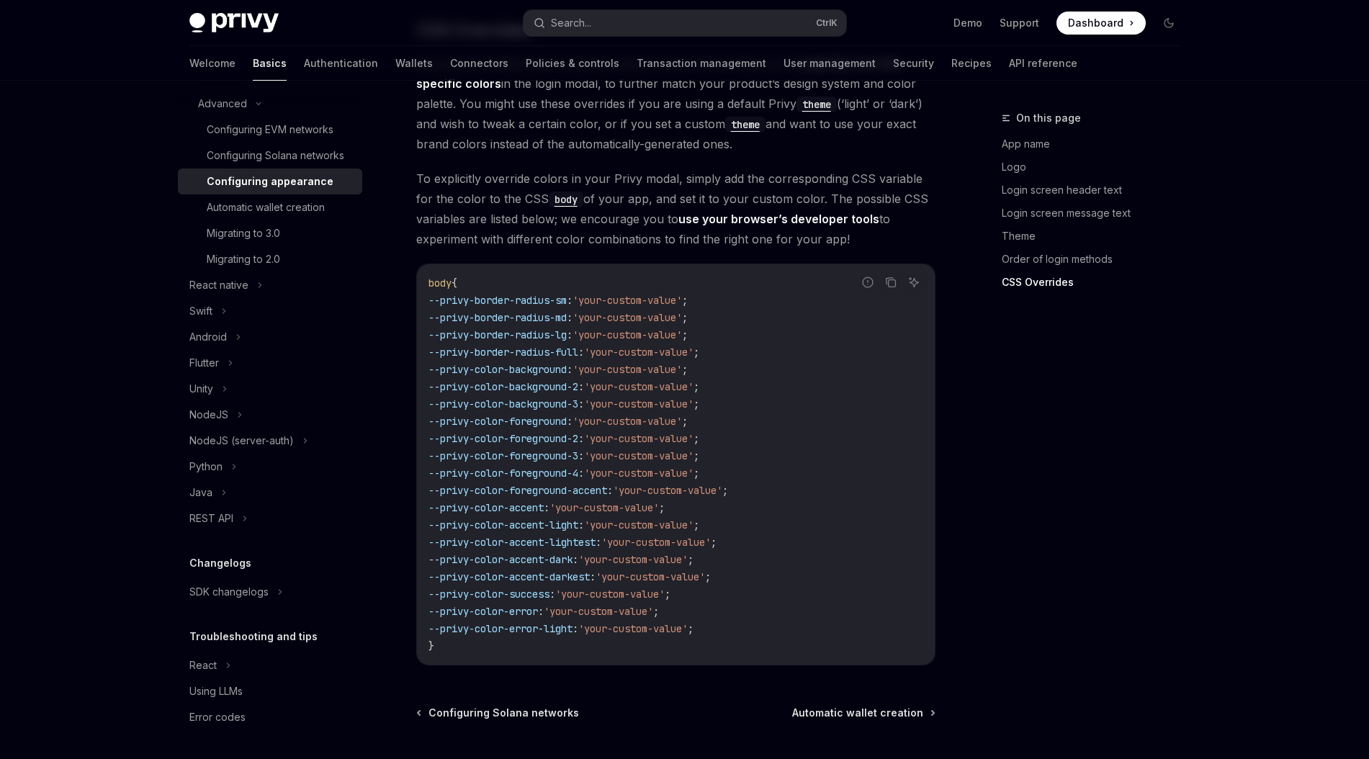
click at [558, 363] on span "--privy-color-background" at bounding box center [498, 369] width 138 height 13
click at [461, 363] on span "--privy-color-background" at bounding box center [498, 369] width 138 height 13
drag, startPoint x: 461, startPoint y: 326, endPoint x: 530, endPoint y: 330, distance: 69.3
click at [530, 363] on span "--privy-color-background" at bounding box center [498, 369] width 138 height 13
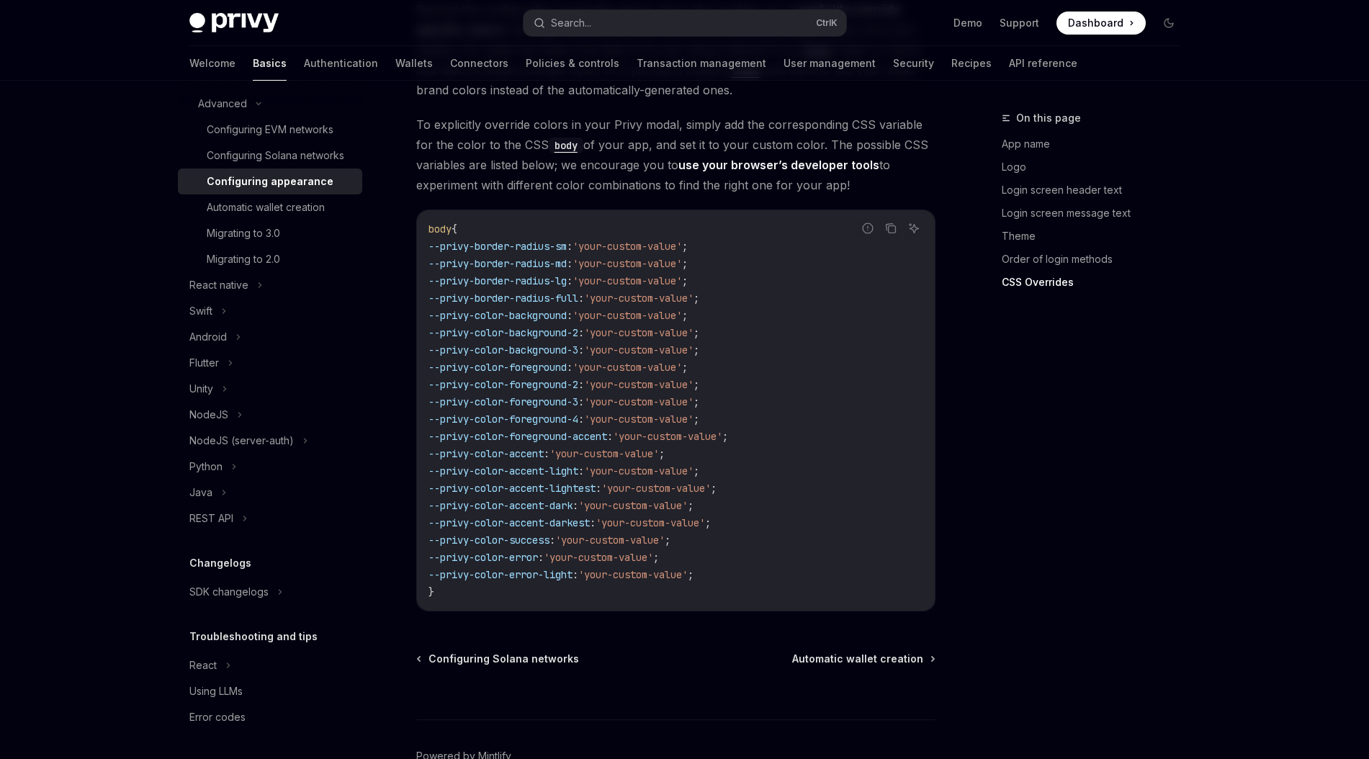
scroll to position [3470, 0]
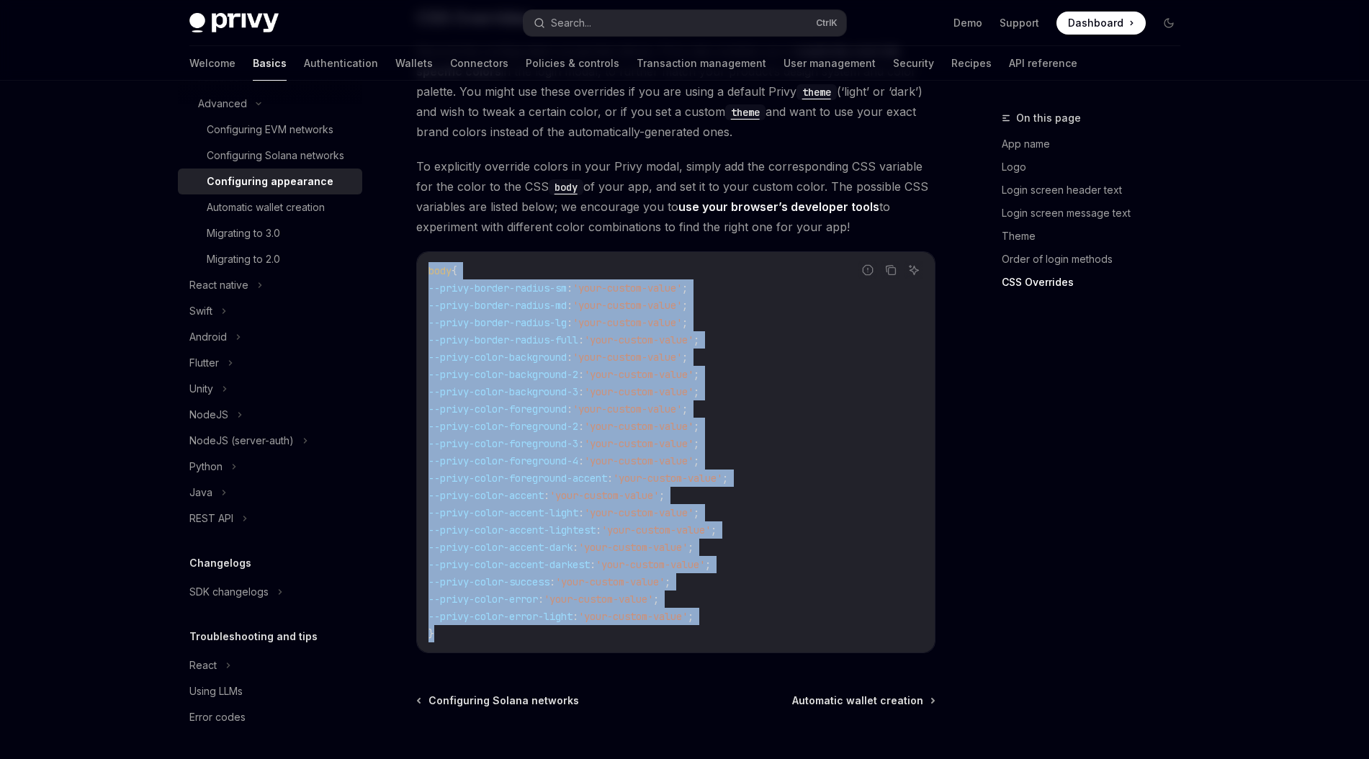
drag, startPoint x: 426, startPoint y: 229, endPoint x: 539, endPoint y: 589, distance: 376.6
click at [539, 589] on div "body { --privy-border-radius-sm : 'your-custom-value' ; --privy-border-radius-m…" at bounding box center [676, 452] width 518 height 401
copy code "body { --privy-border-radius-sm : 'your-custom-value' ; --privy-border-radius-m…"
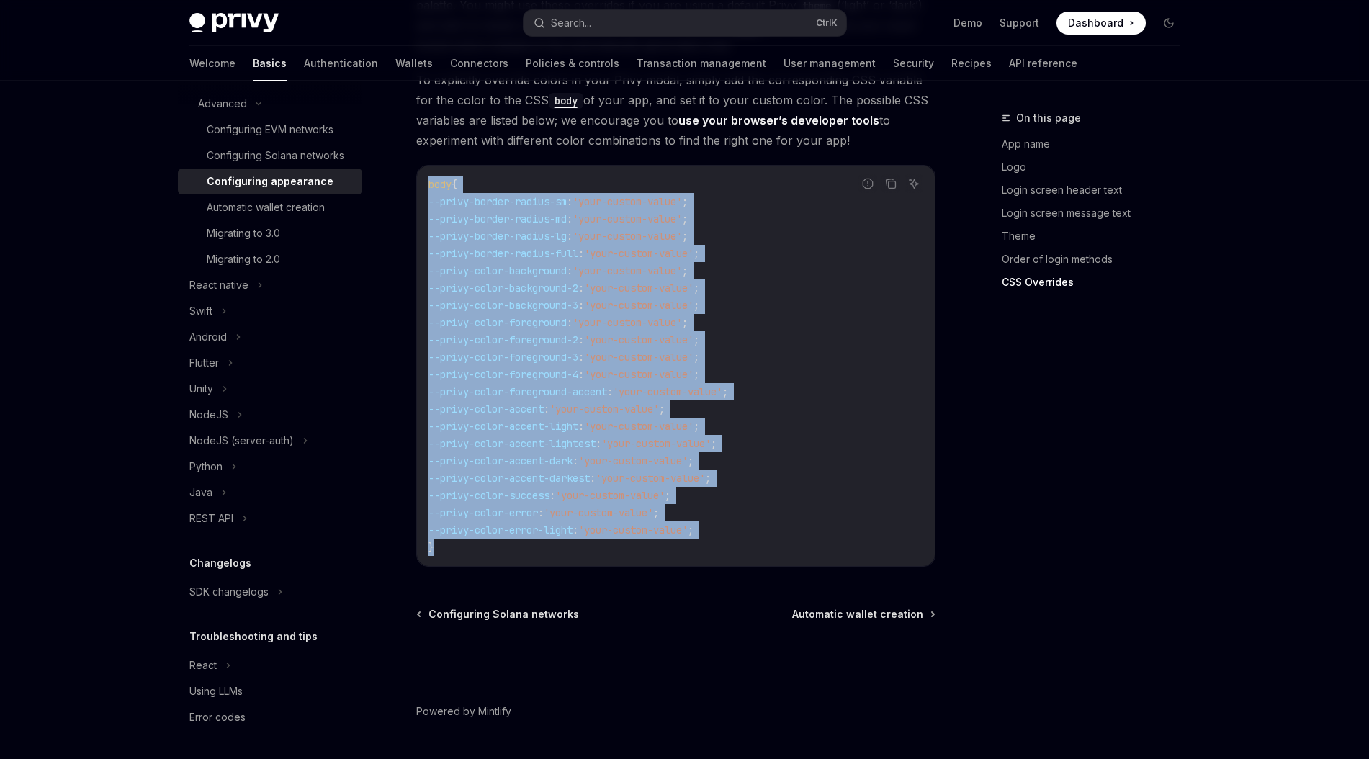
scroll to position [3297, 0]
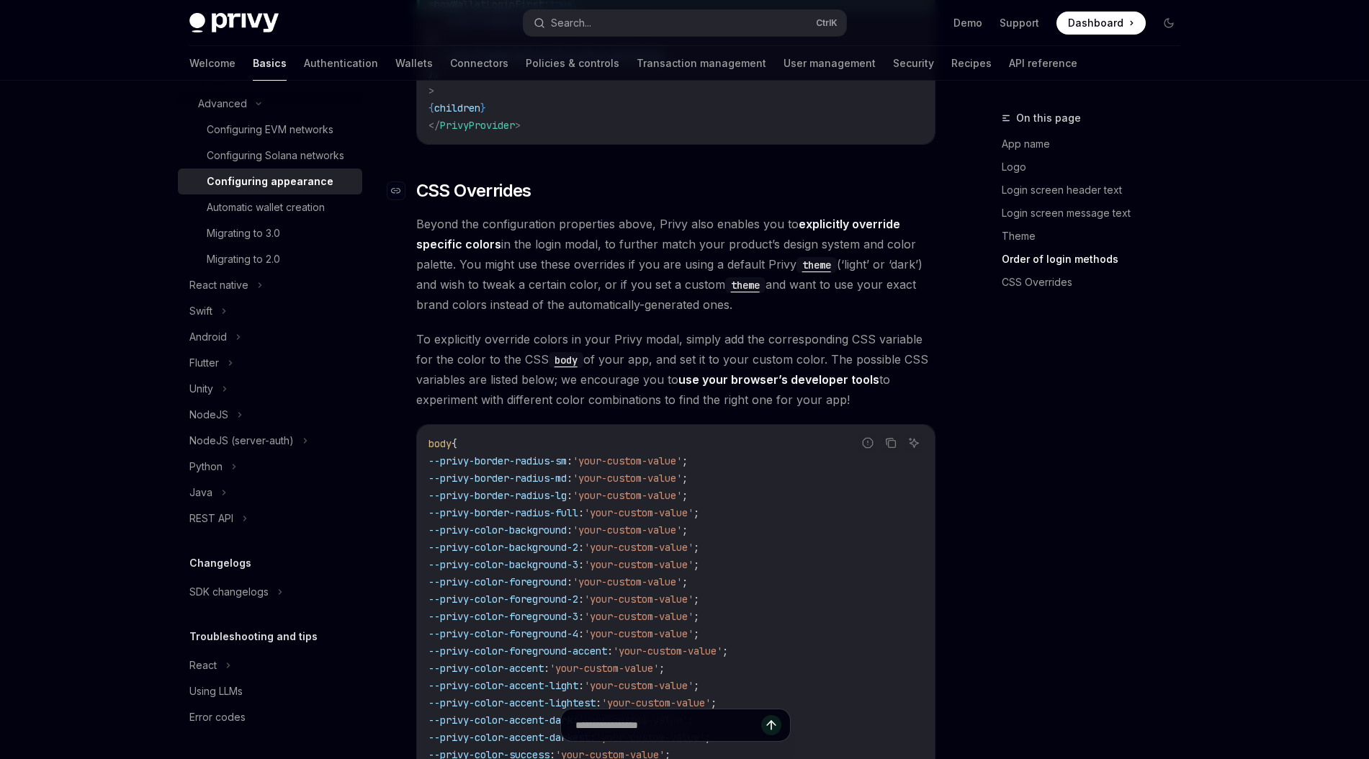
click at [437, 179] on span "CSS Overrides" at bounding box center [473, 190] width 115 height 23
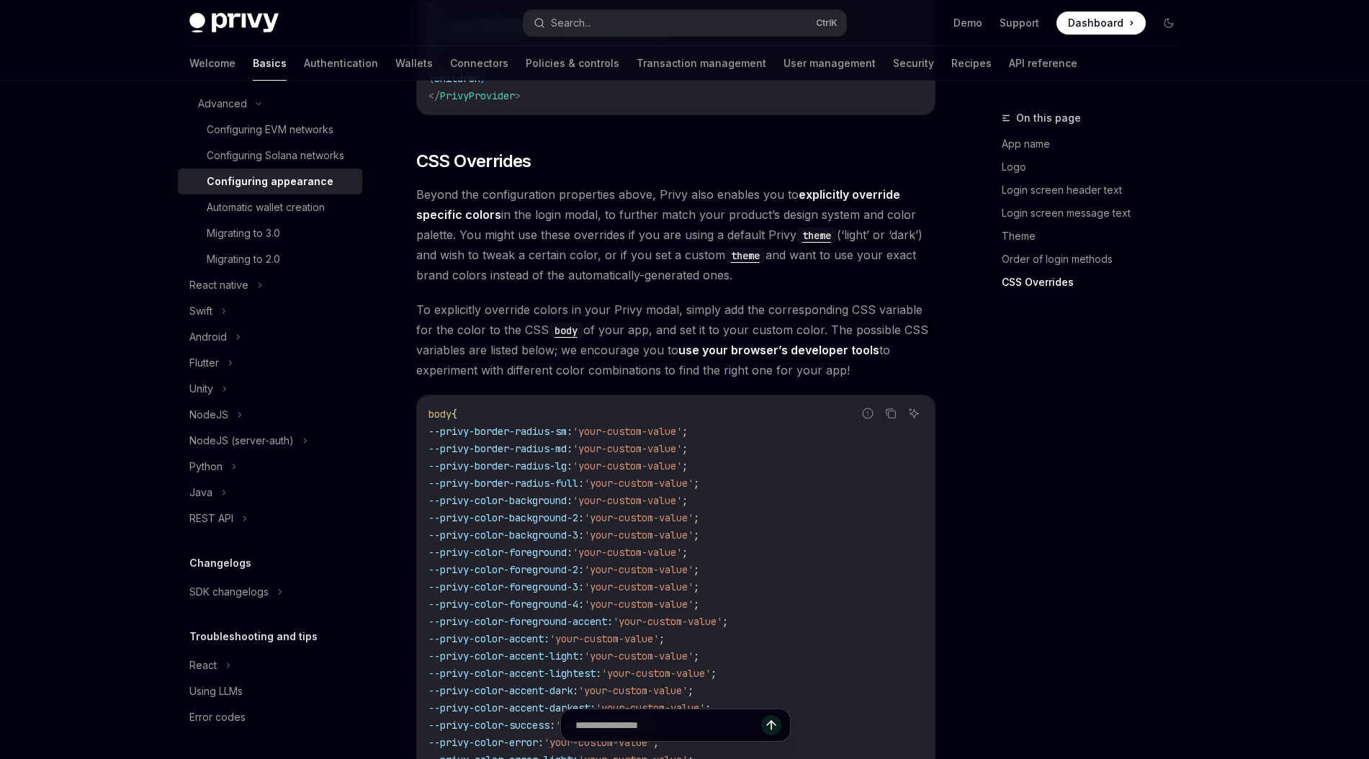
click at [465, 184] on span "Beyond the configuration properties above, Privy also enables you to explicitly…" at bounding box center [675, 234] width 519 height 101
drag, startPoint x: 465, startPoint y: 155, endPoint x: 607, endPoint y: 155, distance: 142.6
click at [607, 184] on span "Beyond the configuration properties above, Privy also enables you to explicitly…" at bounding box center [675, 234] width 519 height 101
click at [635, 184] on span "Beyond the configuration properties above, Privy also enables you to explicitly…" at bounding box center [675, 234] width 519 height 101
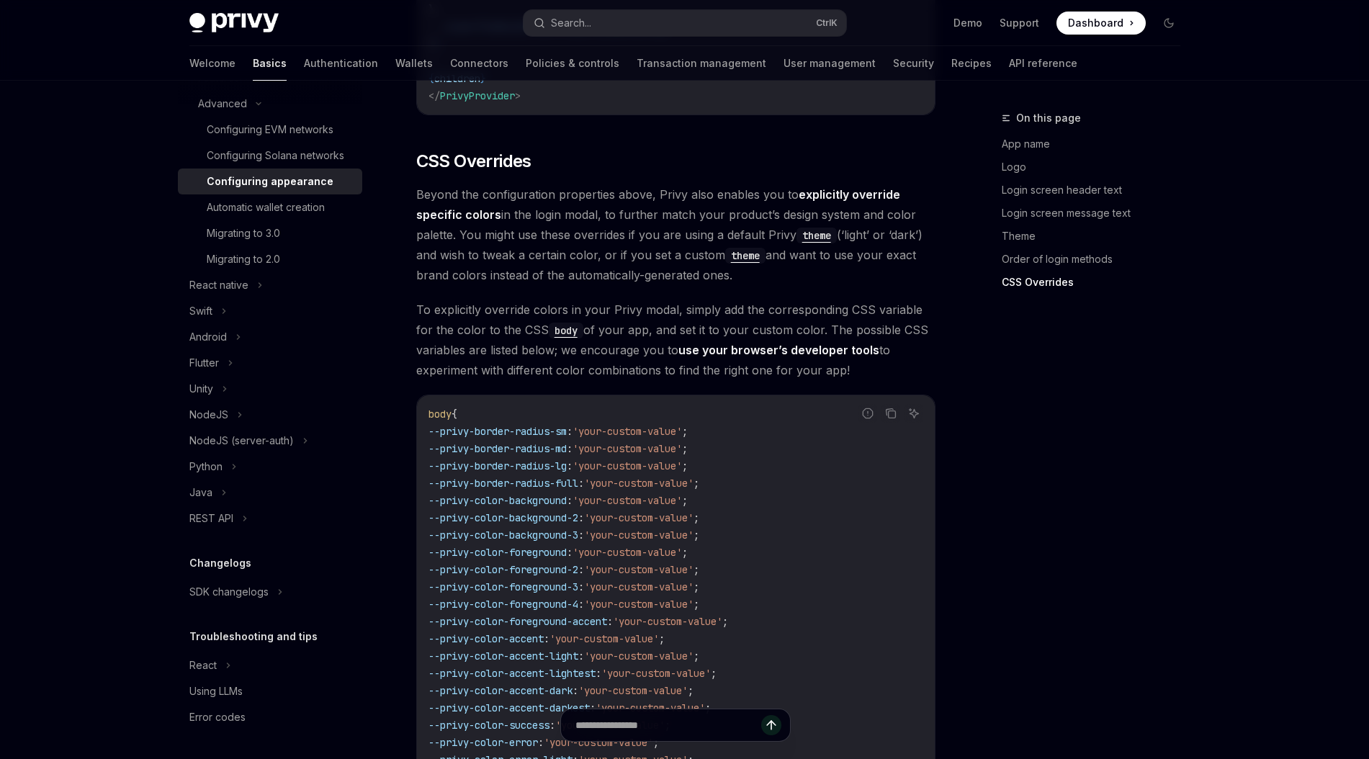
click at [661, 184] on span "Beyond the configuration properties above, Privy also enables you to explicitly…" at bounding box center [675, 234] width 519 height 101
drag, startPoint x: 661, startPoint y: 153, endPoint x: 813, endPoint y: 151, distance: 151.3
click at [813, 184] on span "Beyond the configuration properties above, Privy also enables you to explicitly…" at bounding box center [675, 234] width 519 height 101
click at [422, 187] on strong "explicitly override specific colors" at bounding box center [658, 204] width 484 height 35
drag, startPoint x: 422, startPoint y: 176, endPoint x: 486, endPoint y: 175, distance: 64.1
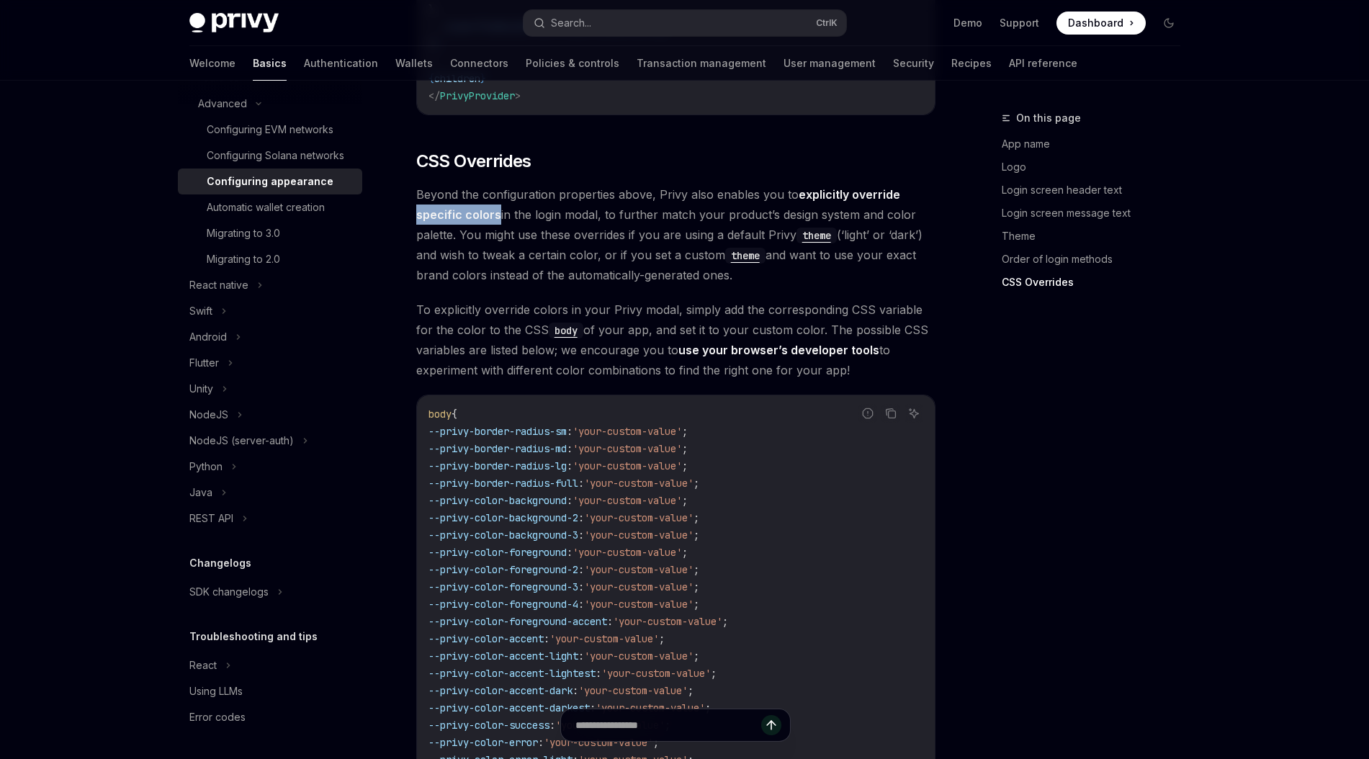
click at [480, 187] on strong "explicitly override specific colors" at bounding box center [658, 204] width 484 height 35
click at [511, 184] on span "Beyond the configuration properties above, Privy also enables you to explicitly…" at bounding box center [675, 234] width 519 height 101
drag, startPoint x: 511, startPoint y: 175, endPoint x: 627, endPoint y: 180, distance: 115.4
click at [627, 184] on span "Beyond the configuration properties above, Privy also enables you to explicitly…" at bounding box center [675, 234] width 519 height 101
click at [516, 184] on span "Beyond the configuration properties above, Privy also enables you to explicitly…" at bounding box center [675, 234] width 519 height 101
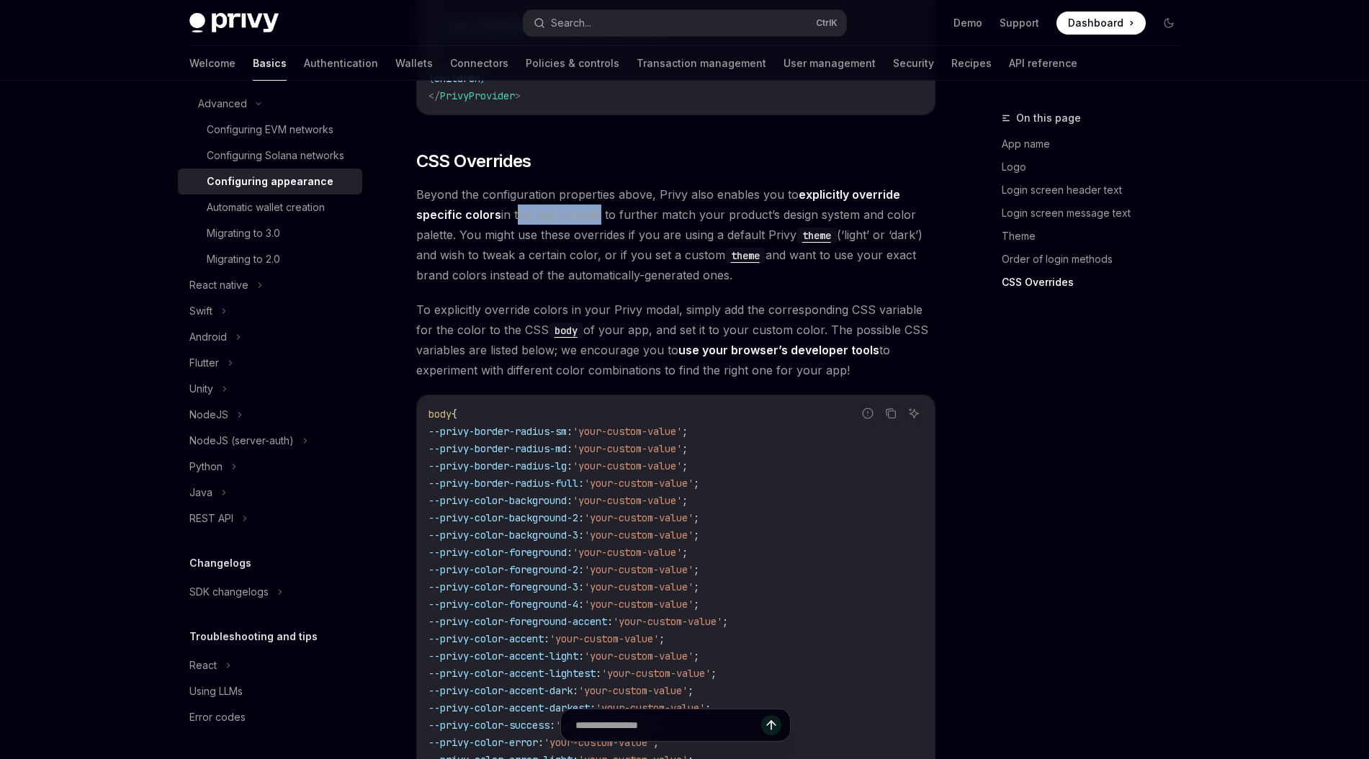
drag, startPoint x: 516, startPoint y: 174, endPoint x: 601, endPoint y: 171, distance: 85.0
click at [579, 184] on span "Beyond the configuration properties above, Privy also enables you to explicitly…" at bounding box center [675, 234] width 519 height 101
click at [619, 184] on span "Beyond the configuration properties above, Privy also enables you to explicitly…" at bounding box center [675, 234] width 519 height 101
drag, startPoint x: 619, startPoint y: 169, endPoint x: 768, endPoint y: 177, distance: 149.4
click at [768, 184] on span "Beyond the configuration properties above, Privy also enables you to explicitly…" at bounding box center [675, 234] width 519 height 101
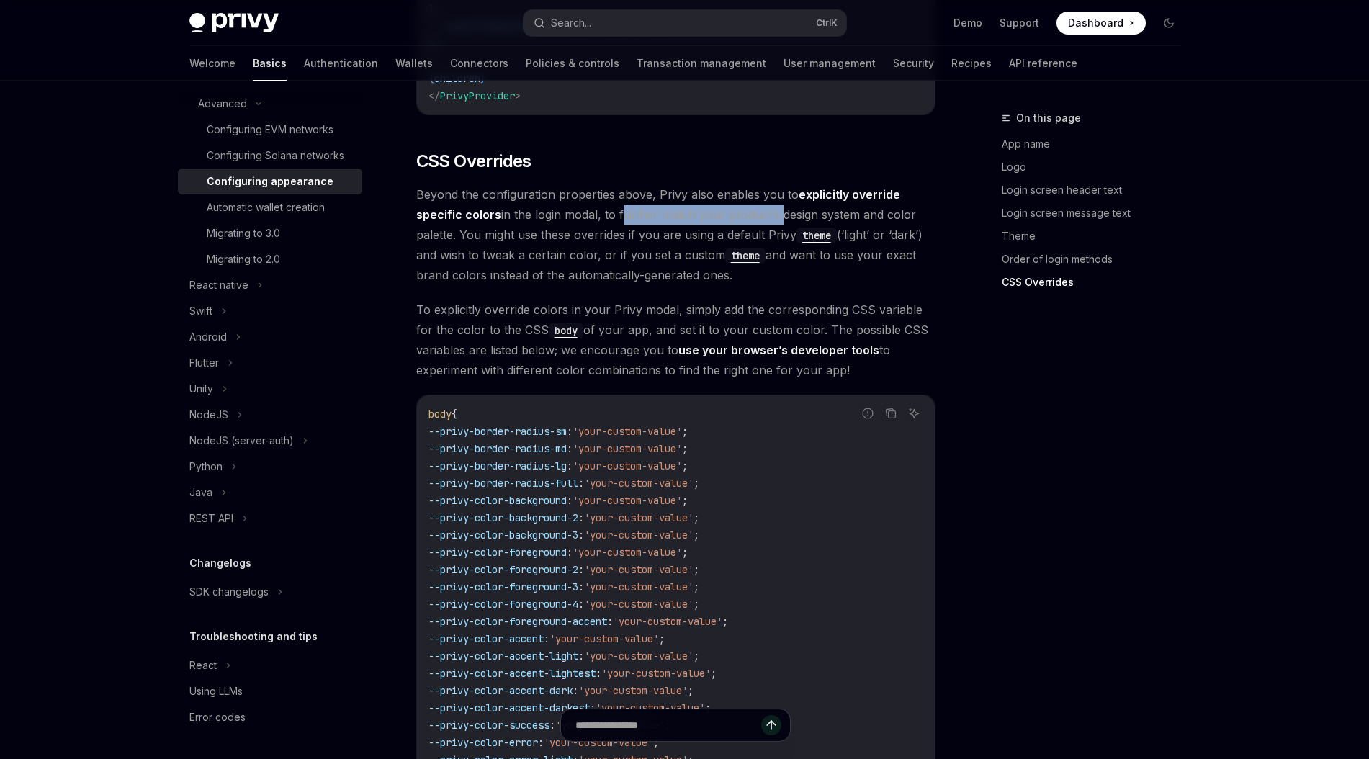
click at [830, 228] on code "theme" at bounding box center [817, 236] width 40 height 16
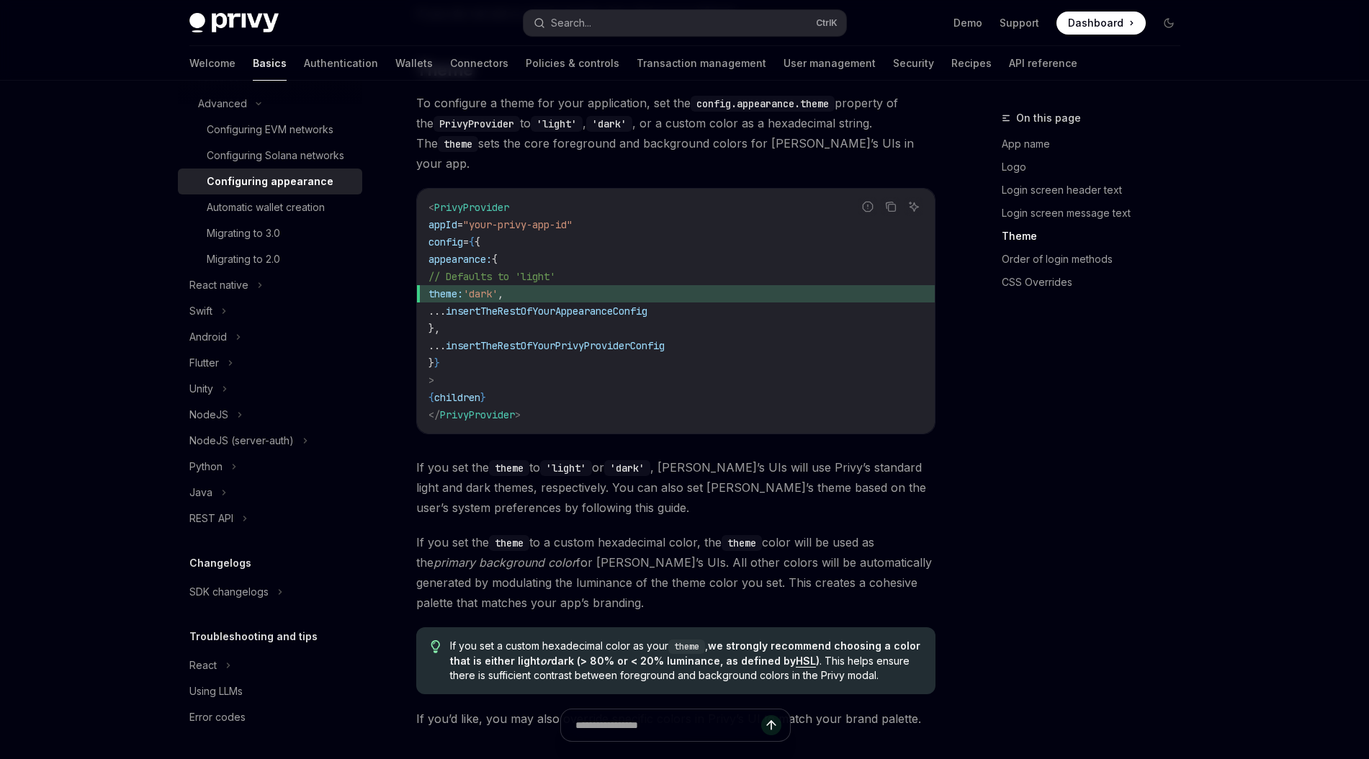
scroll to position [2047, 0]
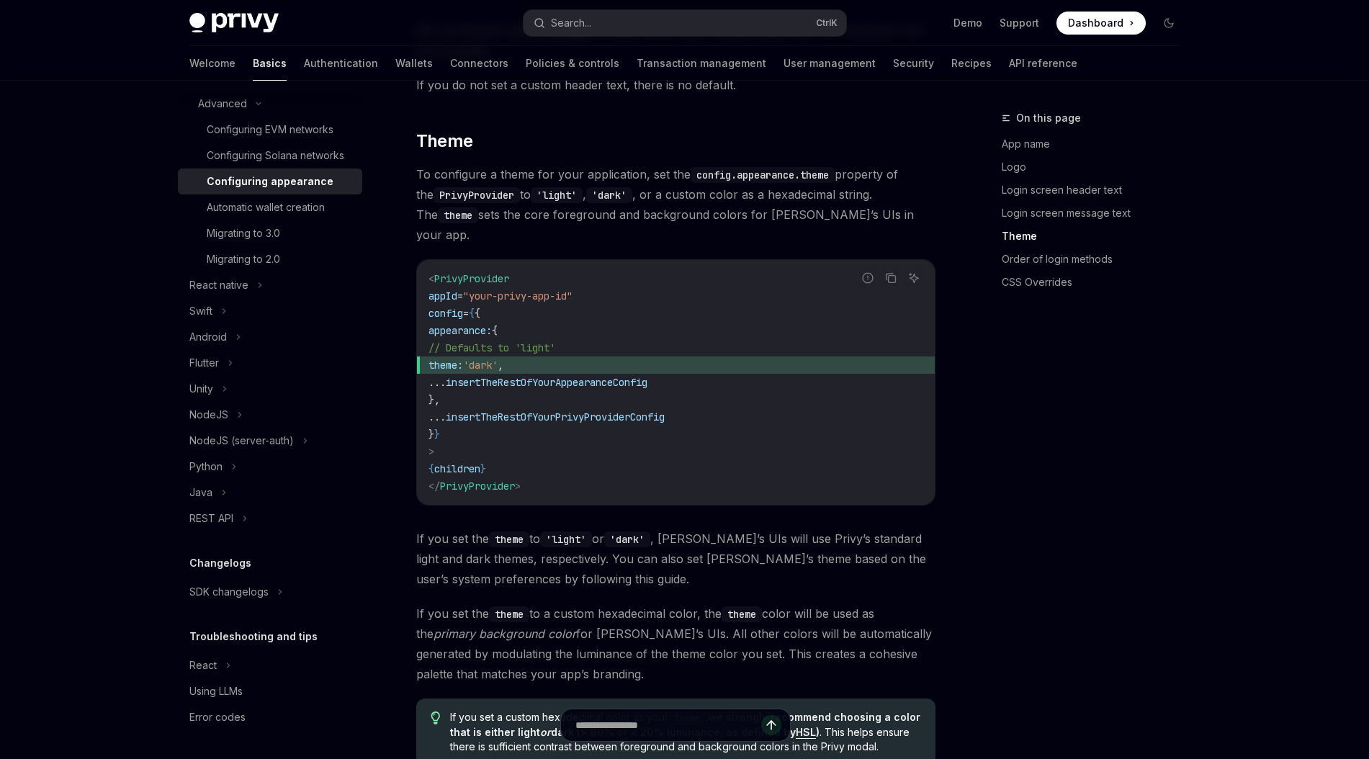
click at [498, 359] on span "'dark'" at bounding box center [480, 365] width 35 height 13
click at [871, 273] on icon "Report incorrect code" at bounding box center [867, 277] width 9 height 9
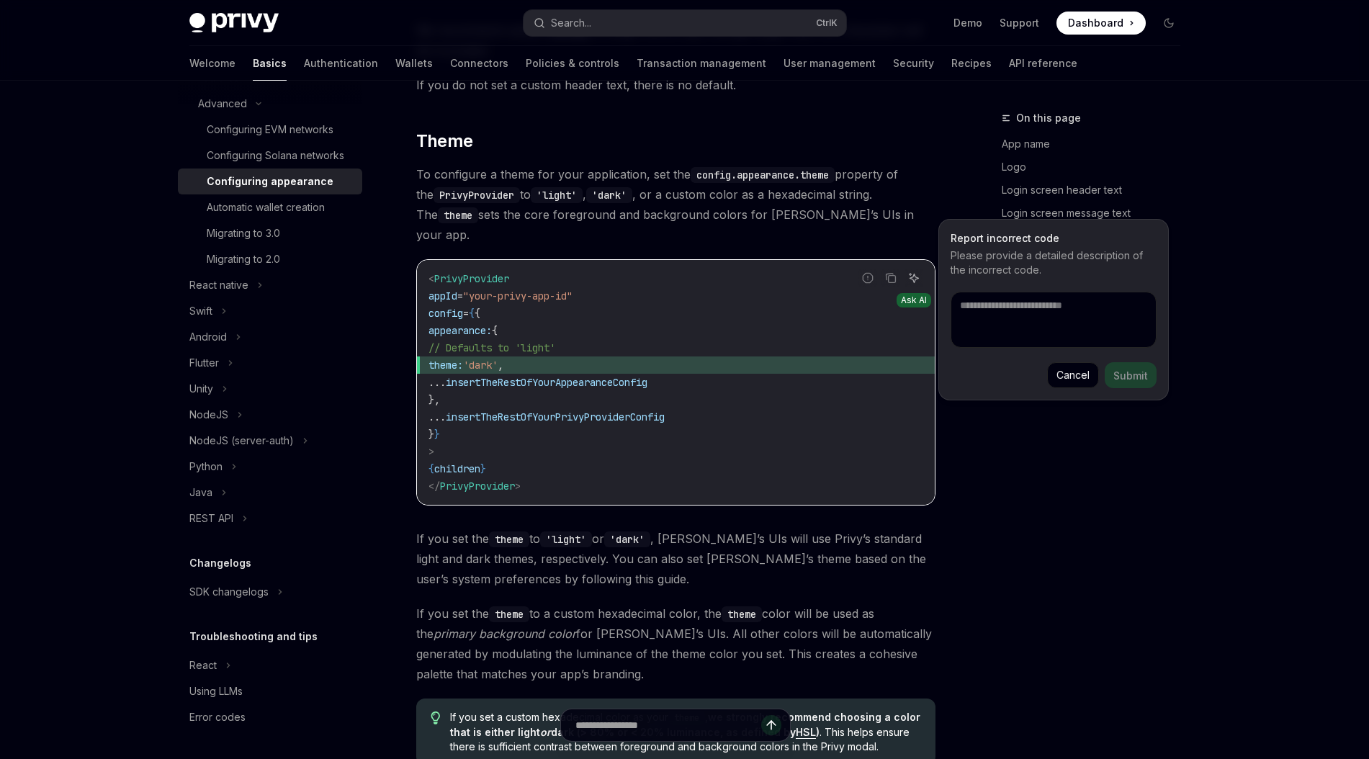
click at [910, 273] on icon "Ask AI" at bounding box center [910, 274] width 3 height 3
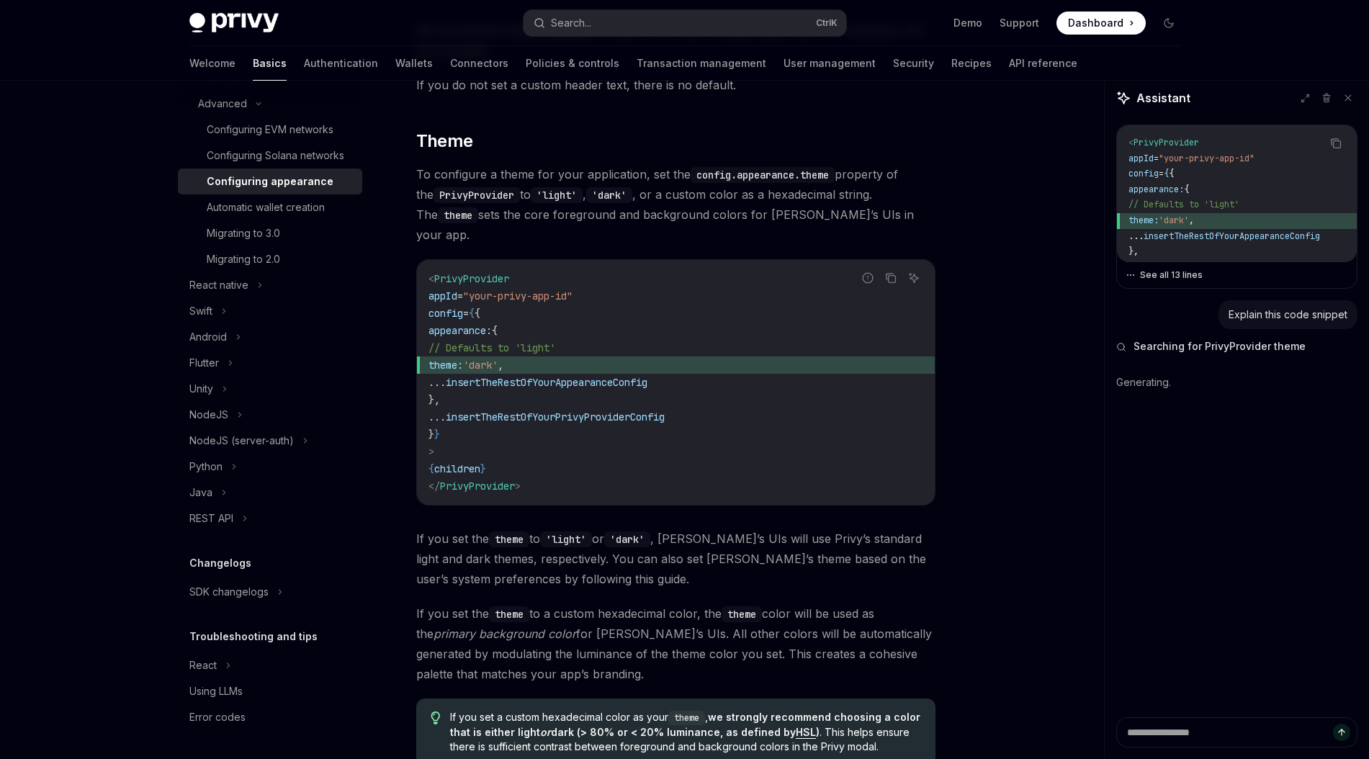
click at [1158, 279] on button "See all 13 lines" at bounding box center [1237, 275] width 223 height 20
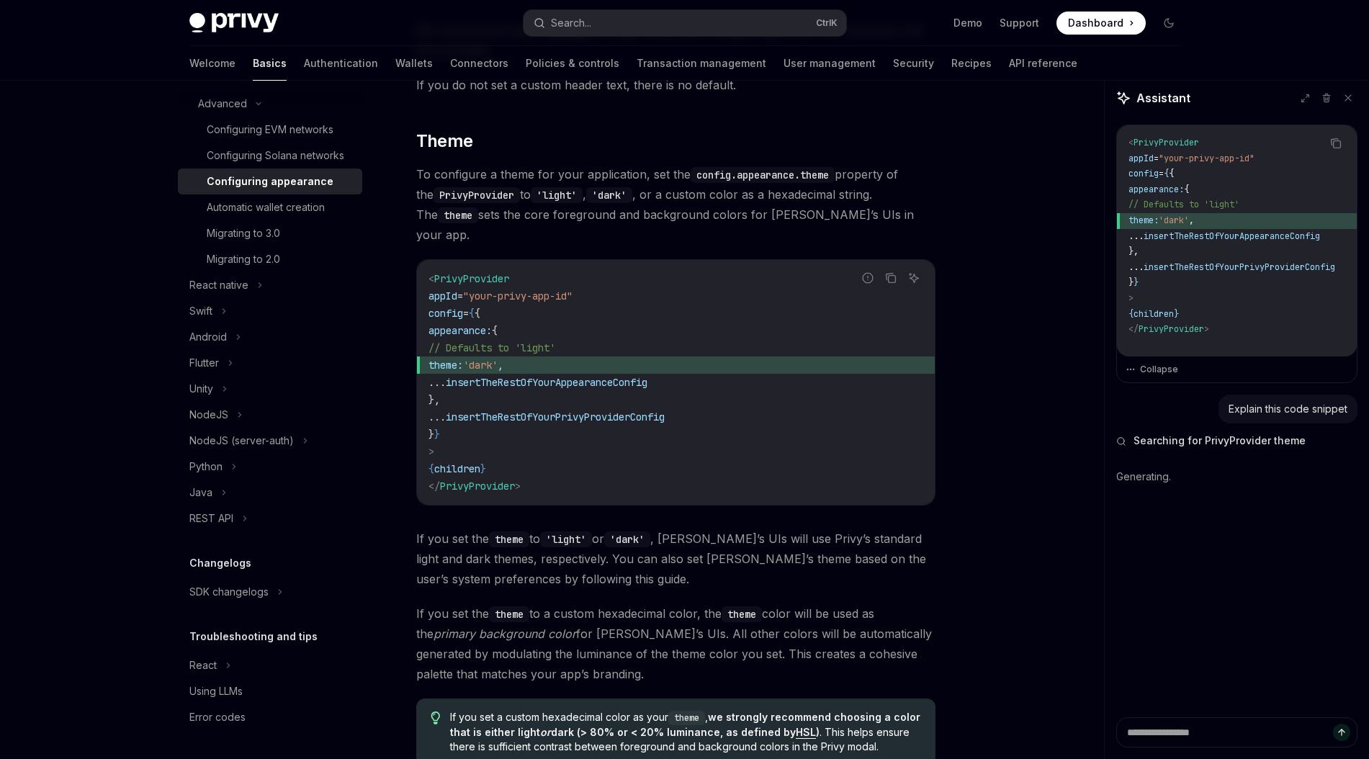
type textarea "*"
